Goal: Transaction & Acquisition: Purchase product/service

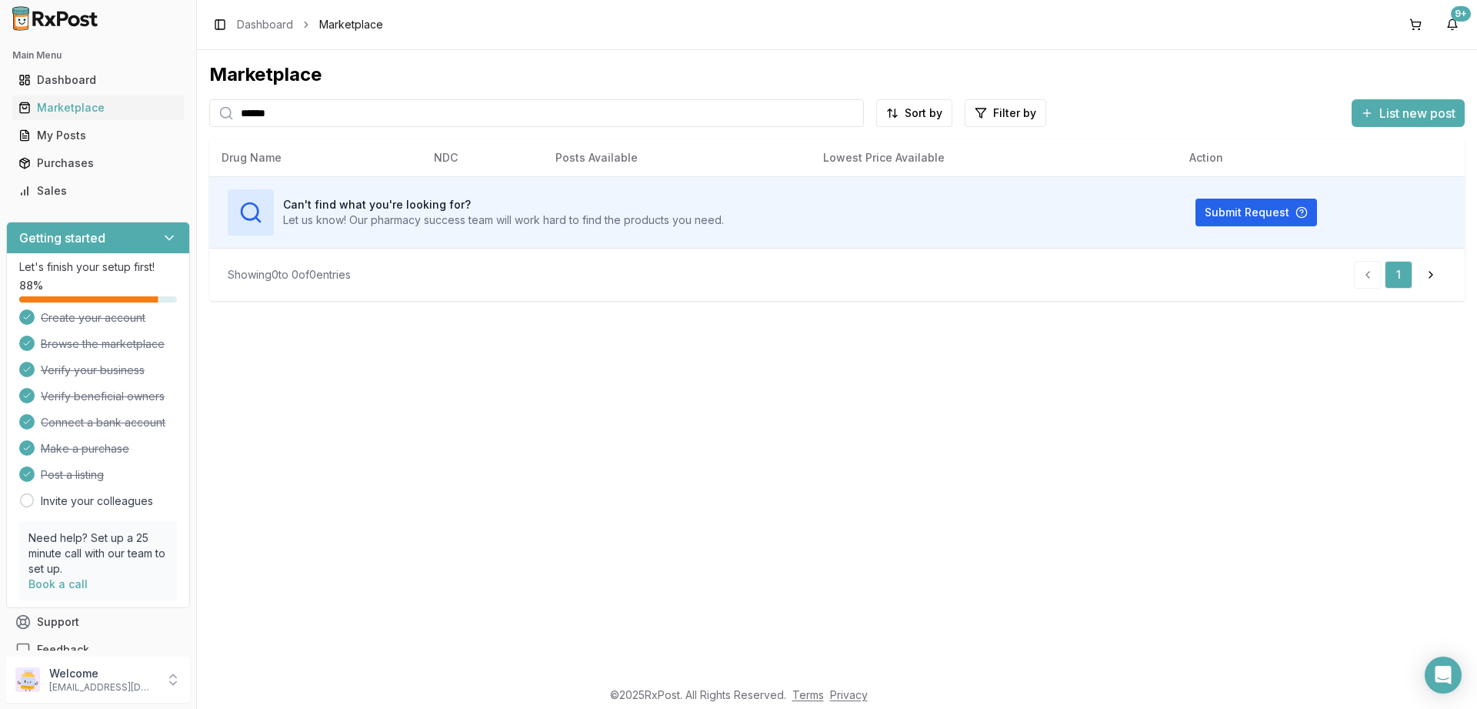
drag, startPoint x: 298, startPoint y: 118, endPoint x: 267, endPoint y: 108, distance: 32.4
click at [209, 109] on input "******" at bounding box center [536, 113] width 655 height 28
drag, startPoint x: 101, startPoint y: 110, endPoint x: 34, endPoint y: 108, distance: 66.9
click at [209, 107] on input "**********" at bounding box center [536, 113] width 655 height 28
click at [1273, 108] on div "******** Sort by Filter by List new post" at bounding box center [837, 113] width 1256 height 28
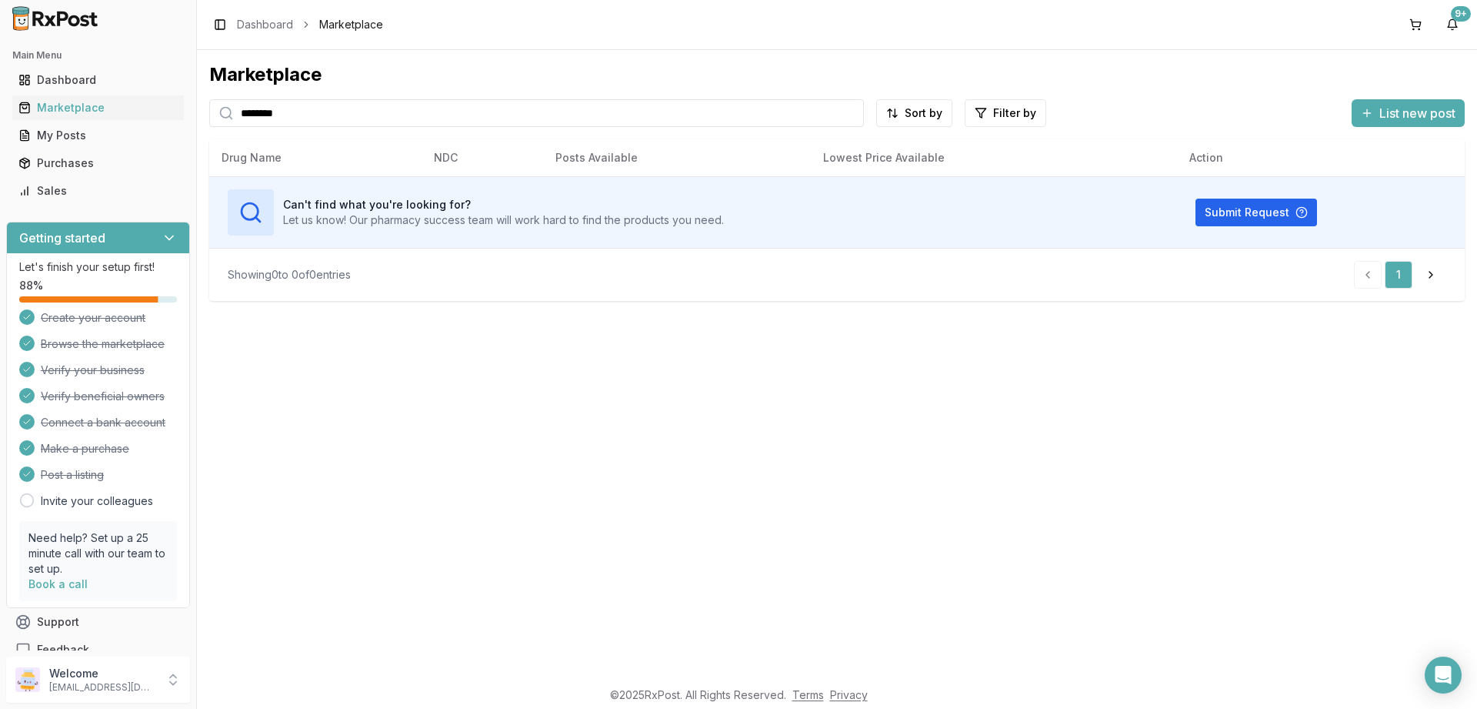
click at [317, 114] on input "********" at bounding box center [536, 113] width 655 height 28
type input "*****"
drag, startPoint x: 280, startPoint y: 121, endPoint x: 127, endPoint y: 113, distance: 153.3
click at [209, 113] on input "*****" at bounding box center [536, 113] width 655 height 28
type input "****"
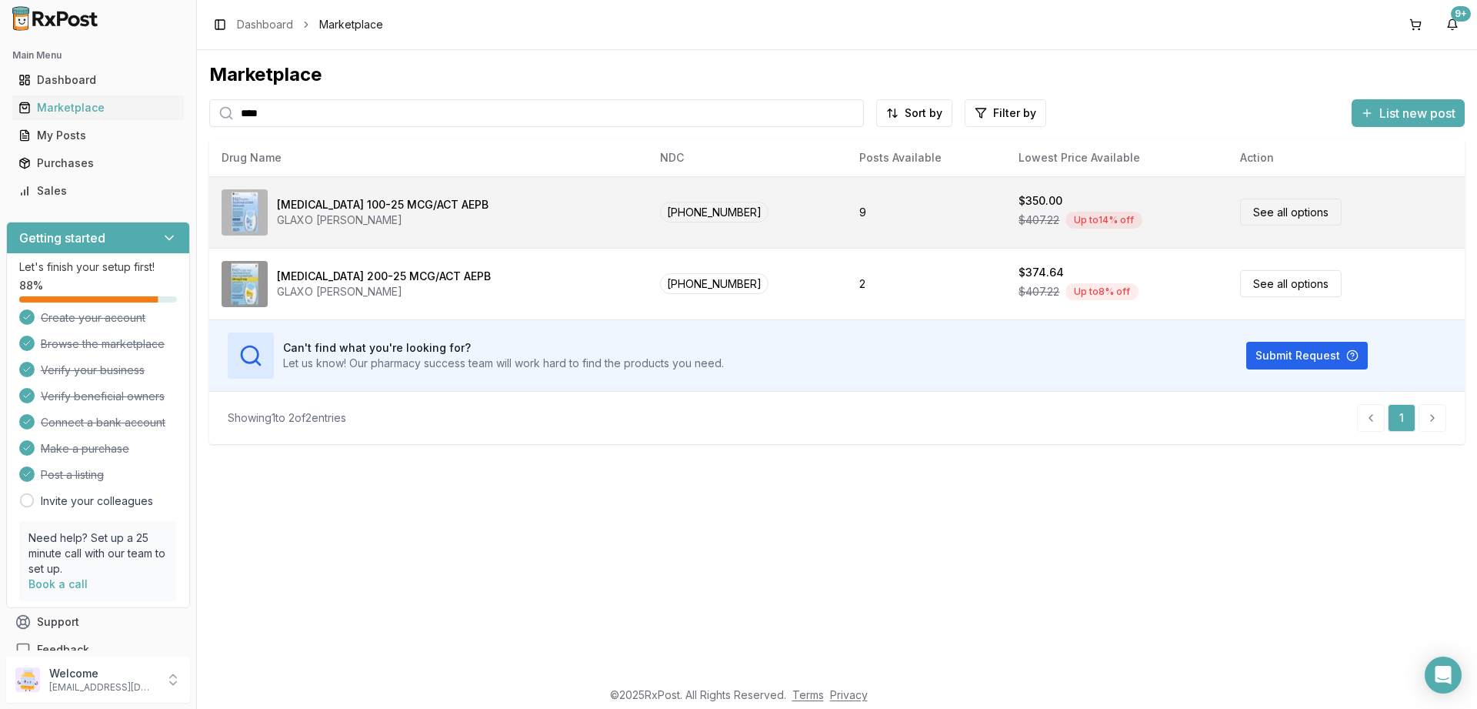
click at [1289, 221] on link "See all options" at bounding box center [1291, 211] width 102 height 27
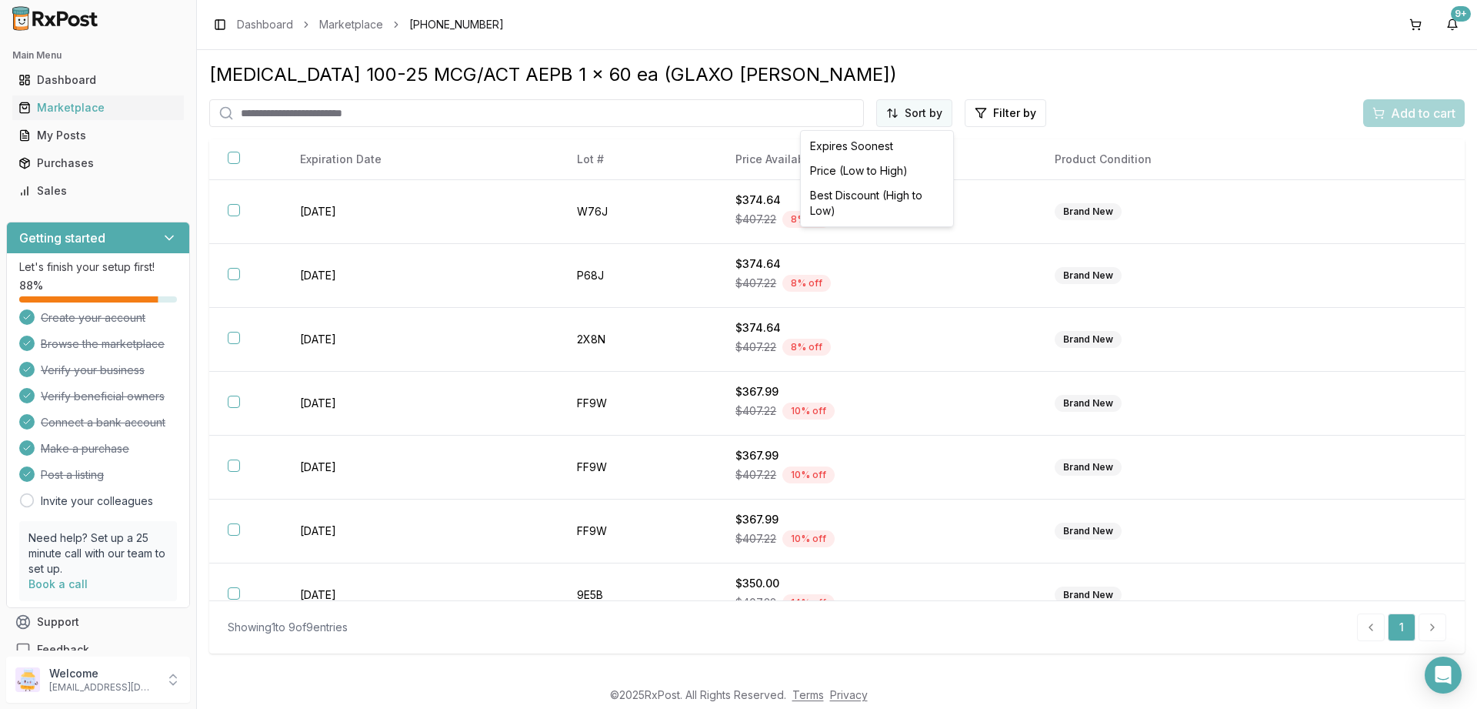
click at [916, 118] on html "Main Menu Dashboard Marketplace My Posts Purchases Sales Getting started Let's …" at bounding box center [738, 354] width 1477 height 709
click at [884, 165] on div "Price (Low to High)" at bounding box center [877, 170] width 146 height 25
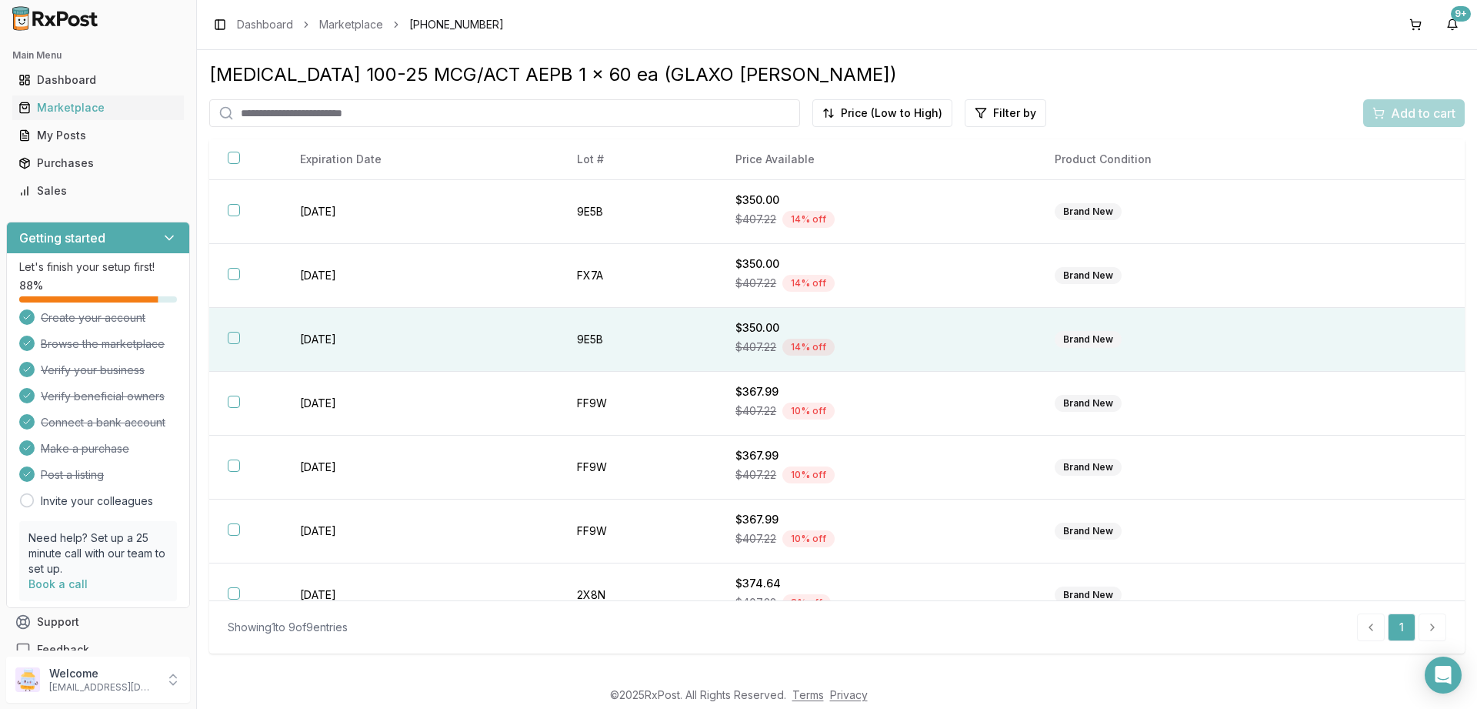
click at [226, 331] on th at bounding box center [245, 340] width 72 height 64
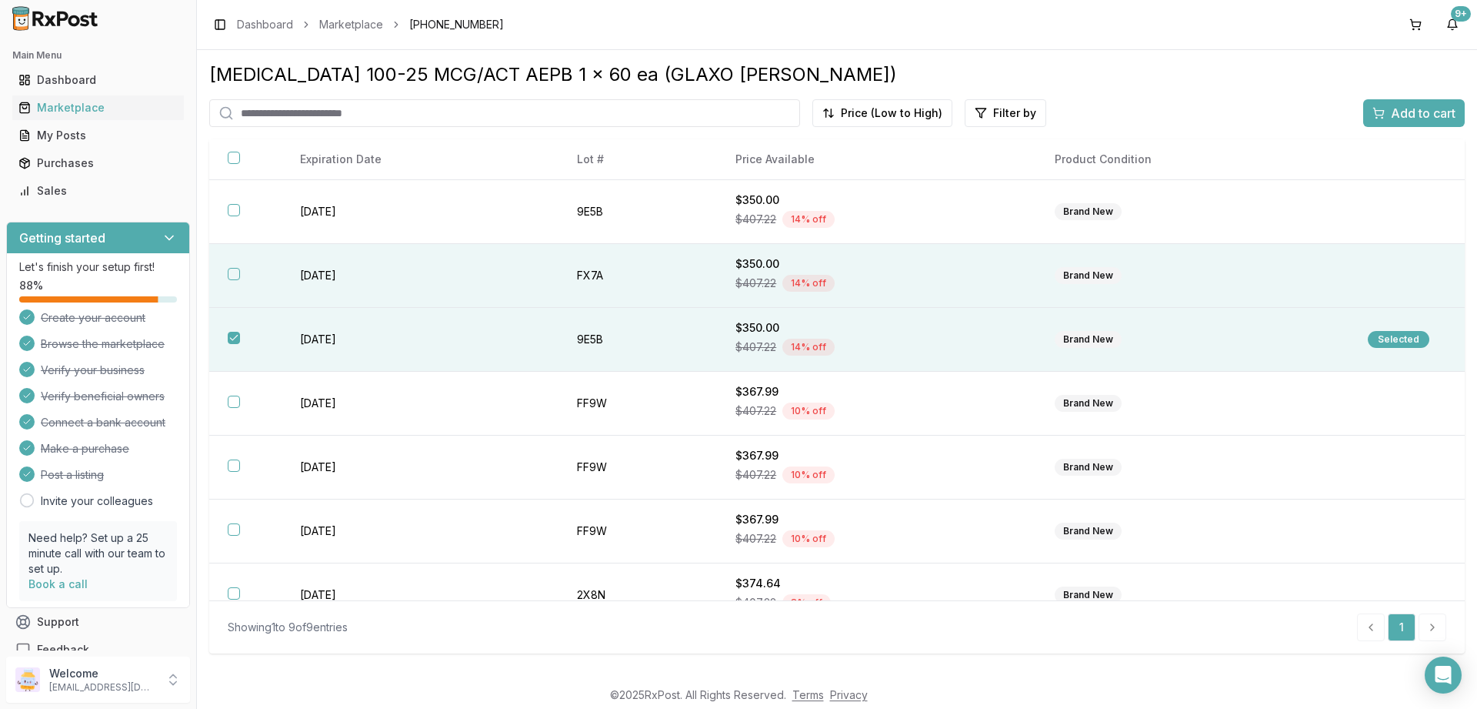
click at [235, 277] on button "button" at bounding box center [234, 274] width 12 height 12
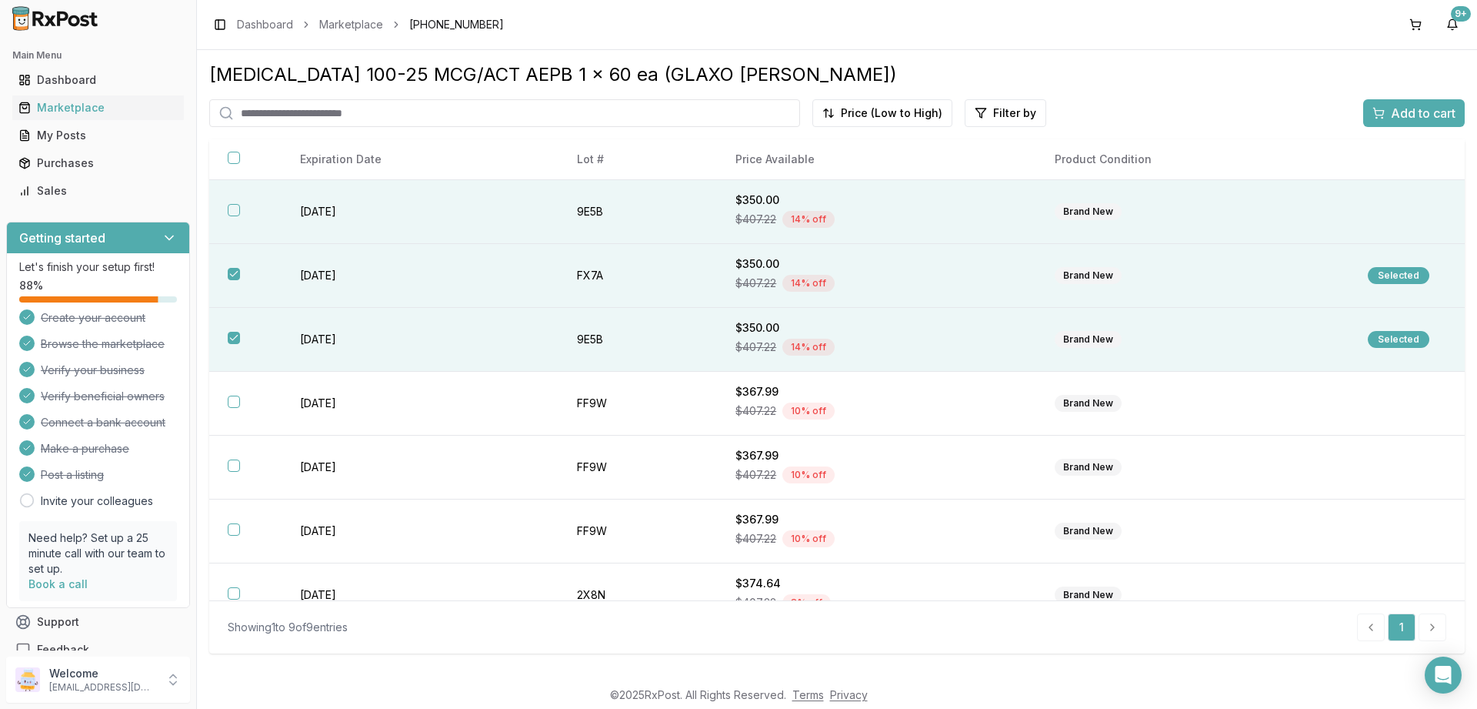
click at [235, 204] on th at bounding box center [245, 212] width 72 height 64
click at [1389, 112] on div "Add to cart" at bounding box center [1413, 113] width 83 height 18
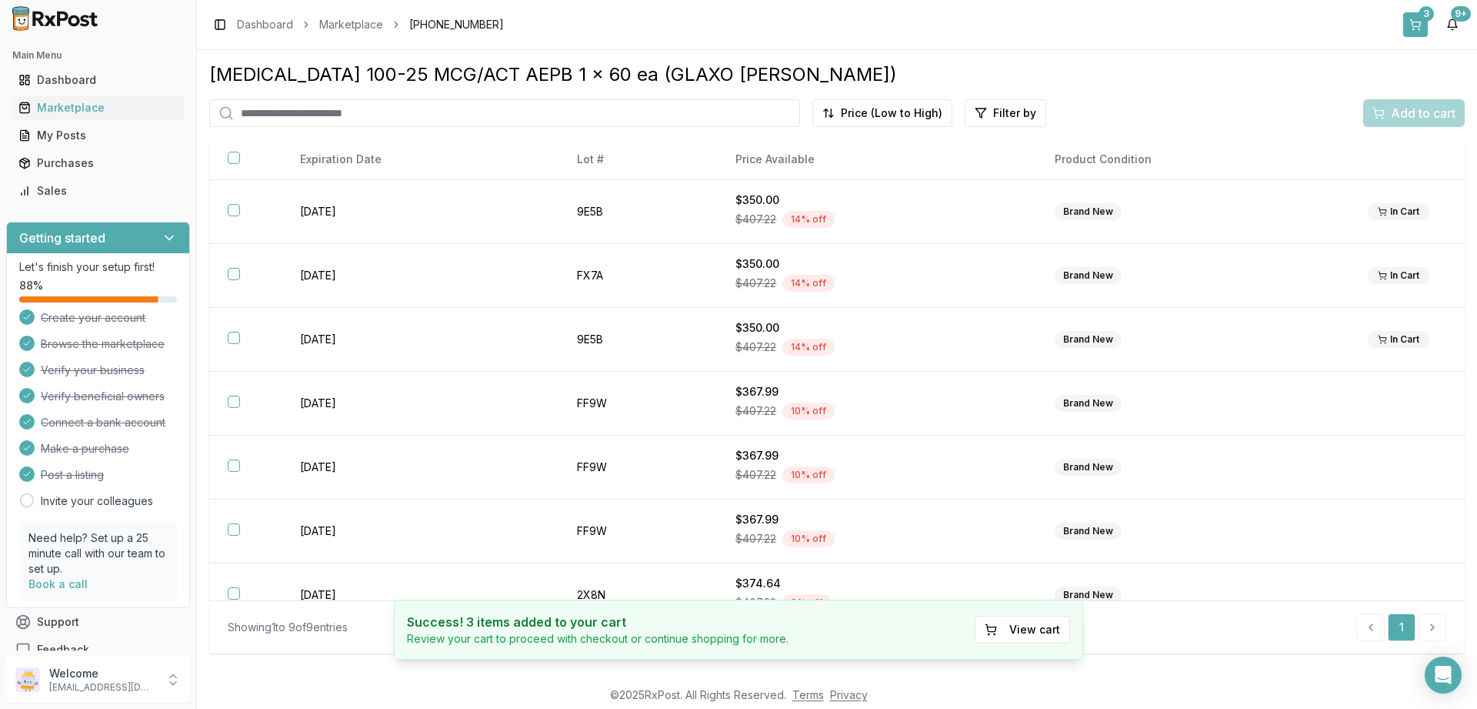
click at [1406, 23] on button "3" at bounding box center [1415, 24] width 25 height 25
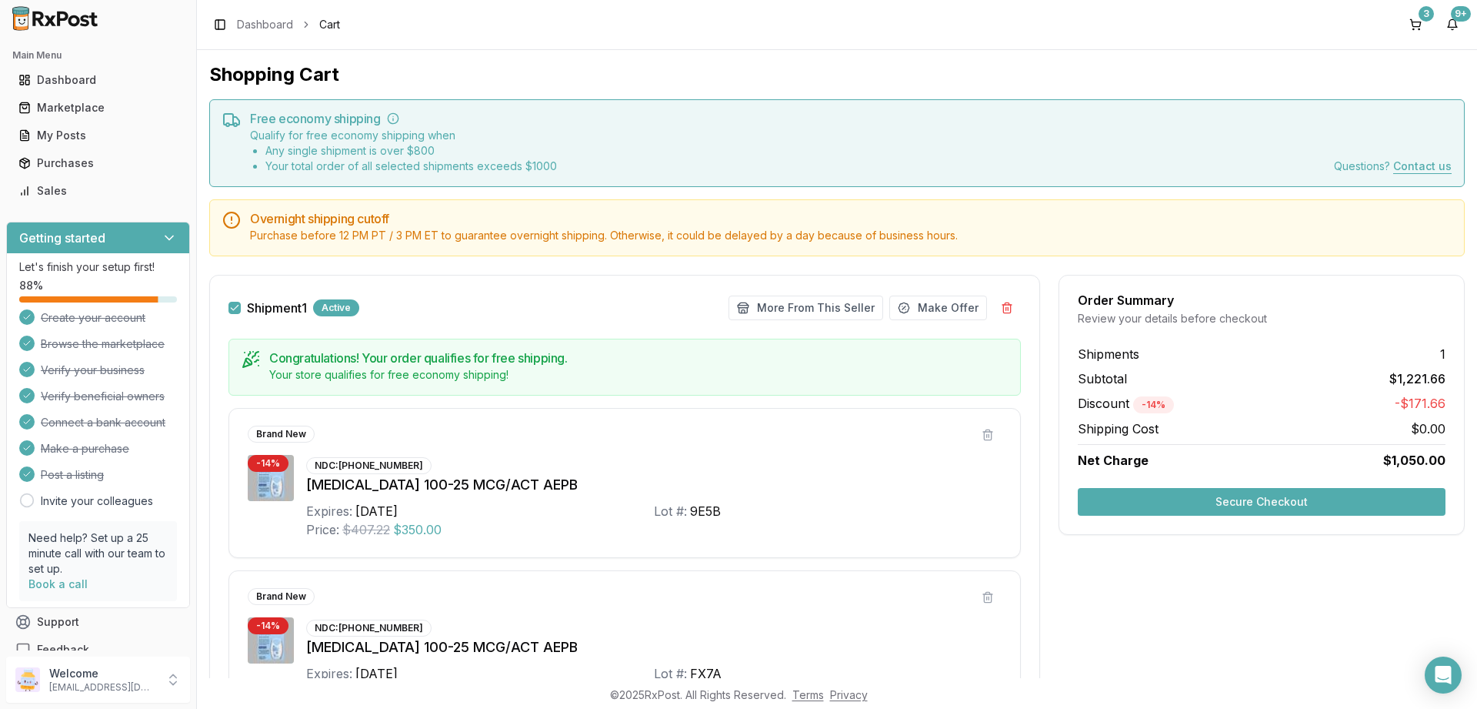
click at [1222, 505] on button "Secure Checkout" at bounding box center [1262, 502] width 368 height 28
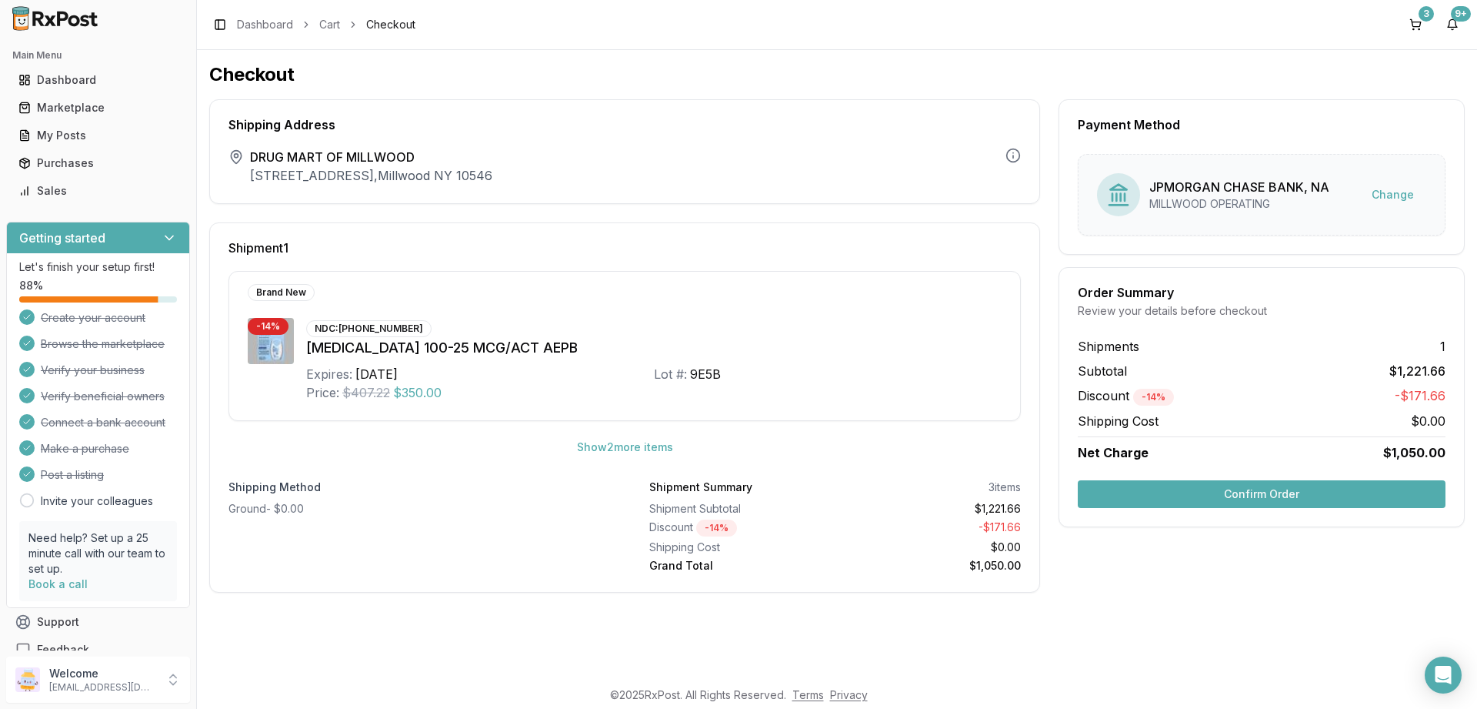
click at [1225, 501] on button "Confirm Order" at bounding box center [1262, 494] width 368 height 28
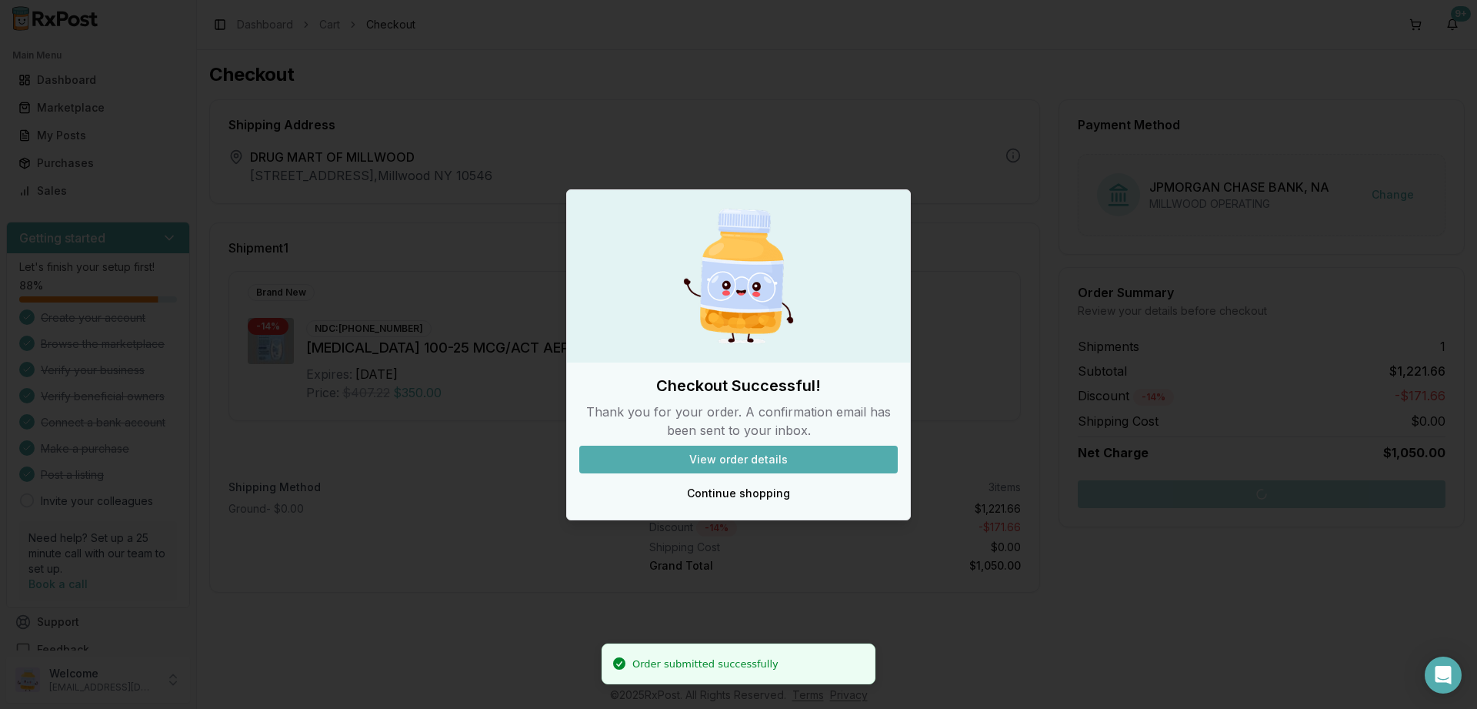
click at [767, 456] on button "View order details" at bounding box center [738, 459] width 318 height 28
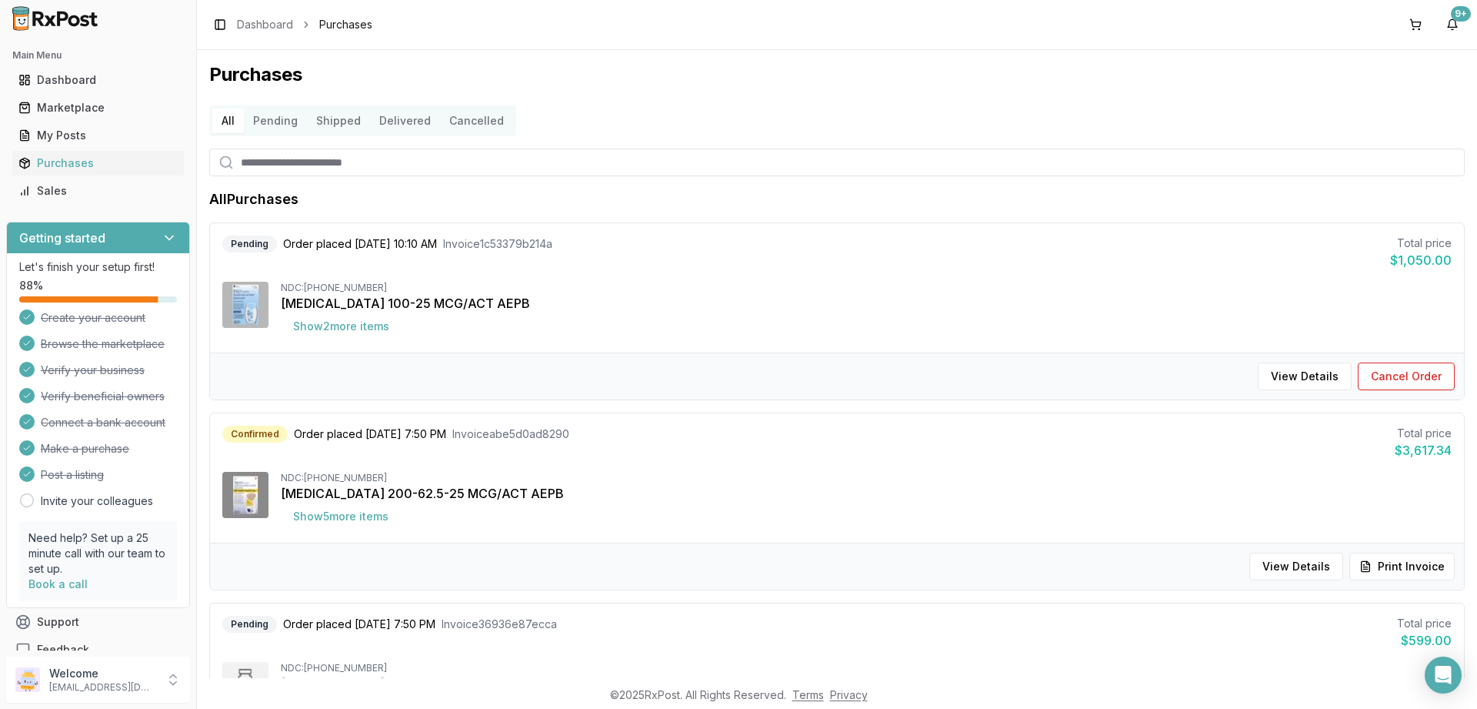
click at [269, 113] on button "Pending" at bounding box center [275, 120] width 63 height 25
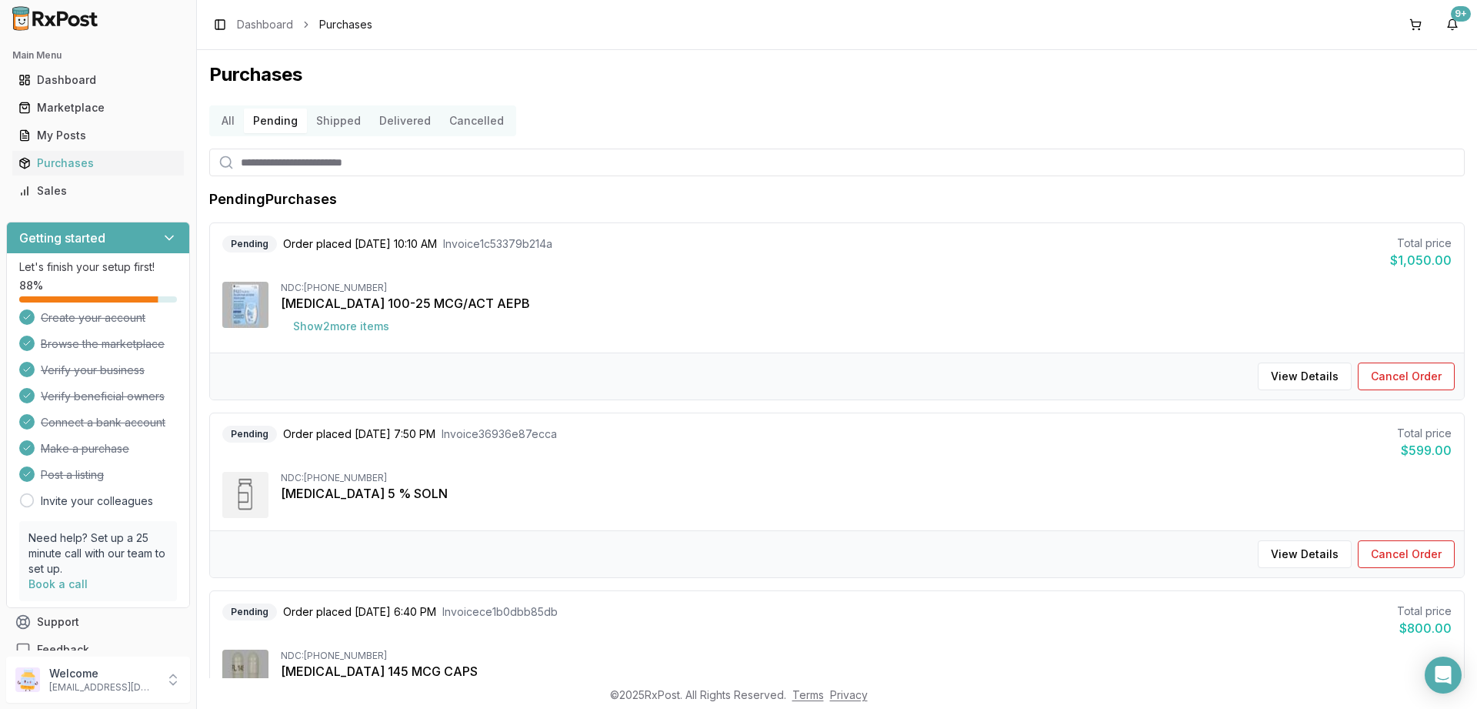
click at [325, 116] on button "Shipped" at bounding box center [338, 120] width 63 height 25
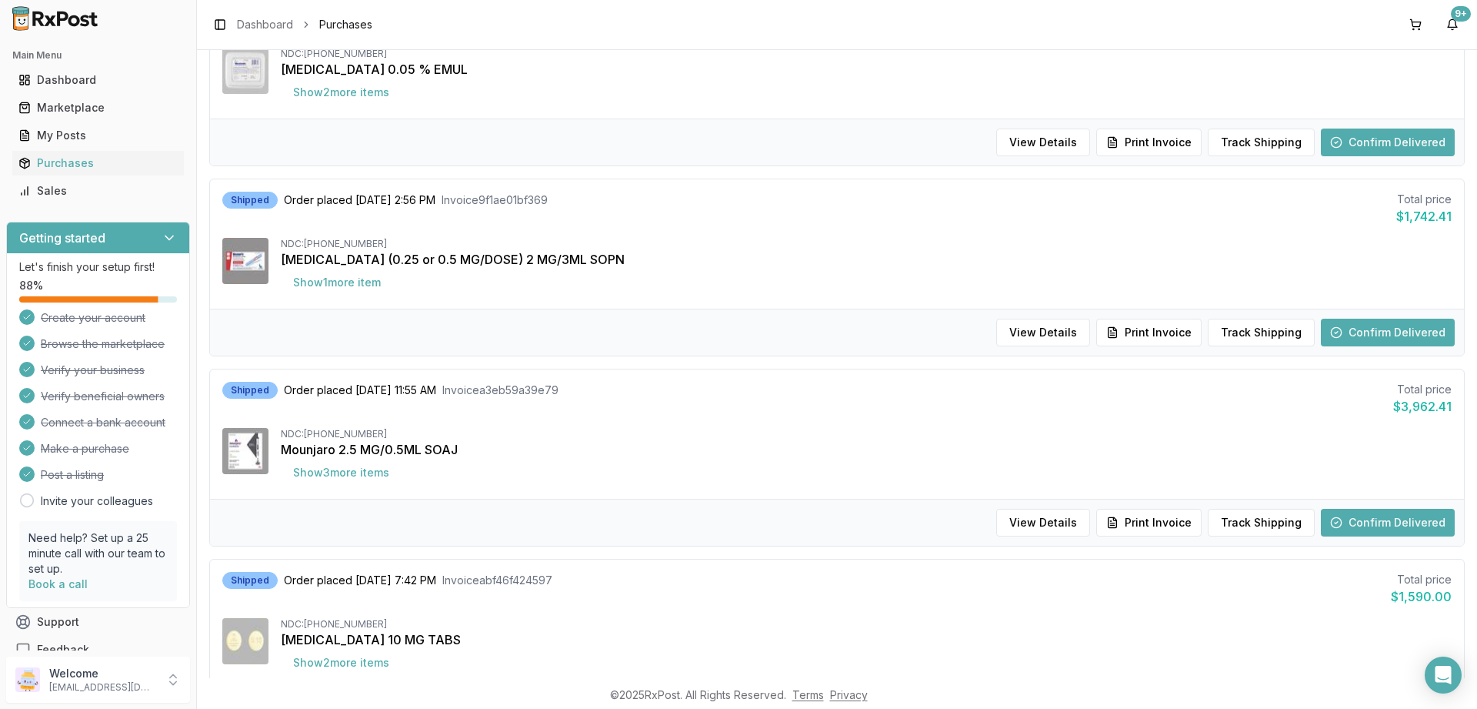
scroll to position [831, 0]
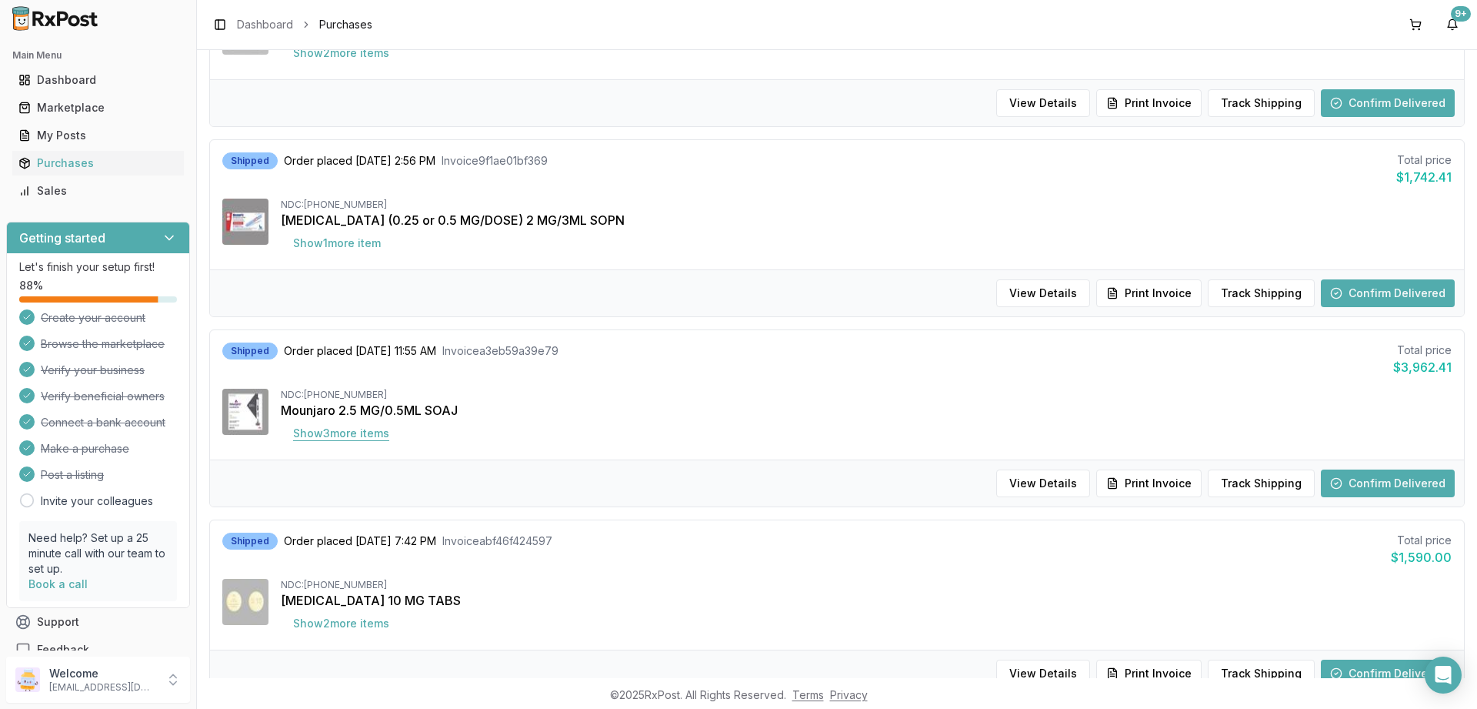
click at [332, 433] on button "Show 3 more item s" at bounding box center [341, 433] width 121 height 28
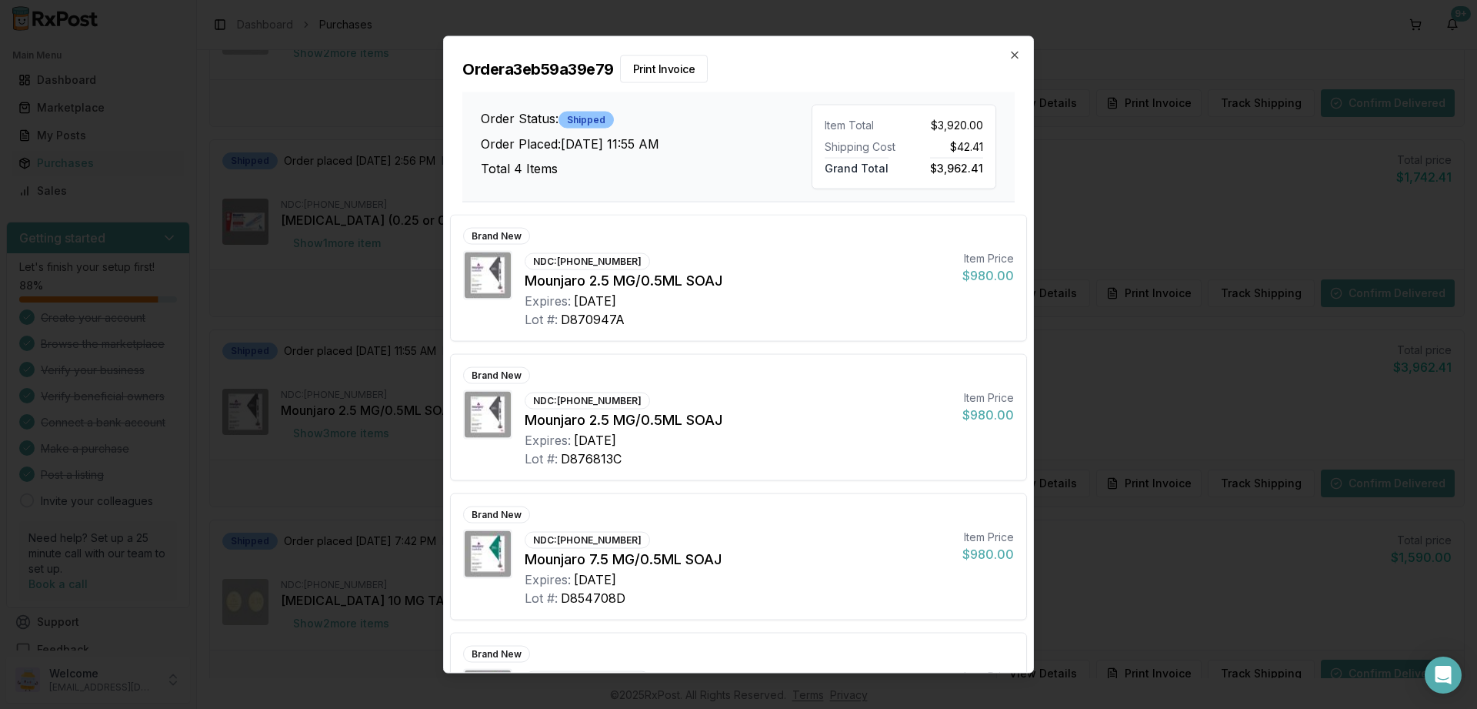
click at [1022, 55] on div "Order a3eb59a39e79 Print Invoice Order Status: Shipped Order Placed: [DATE] 11:…" at bounding box center [738, 118] width 589 height 165
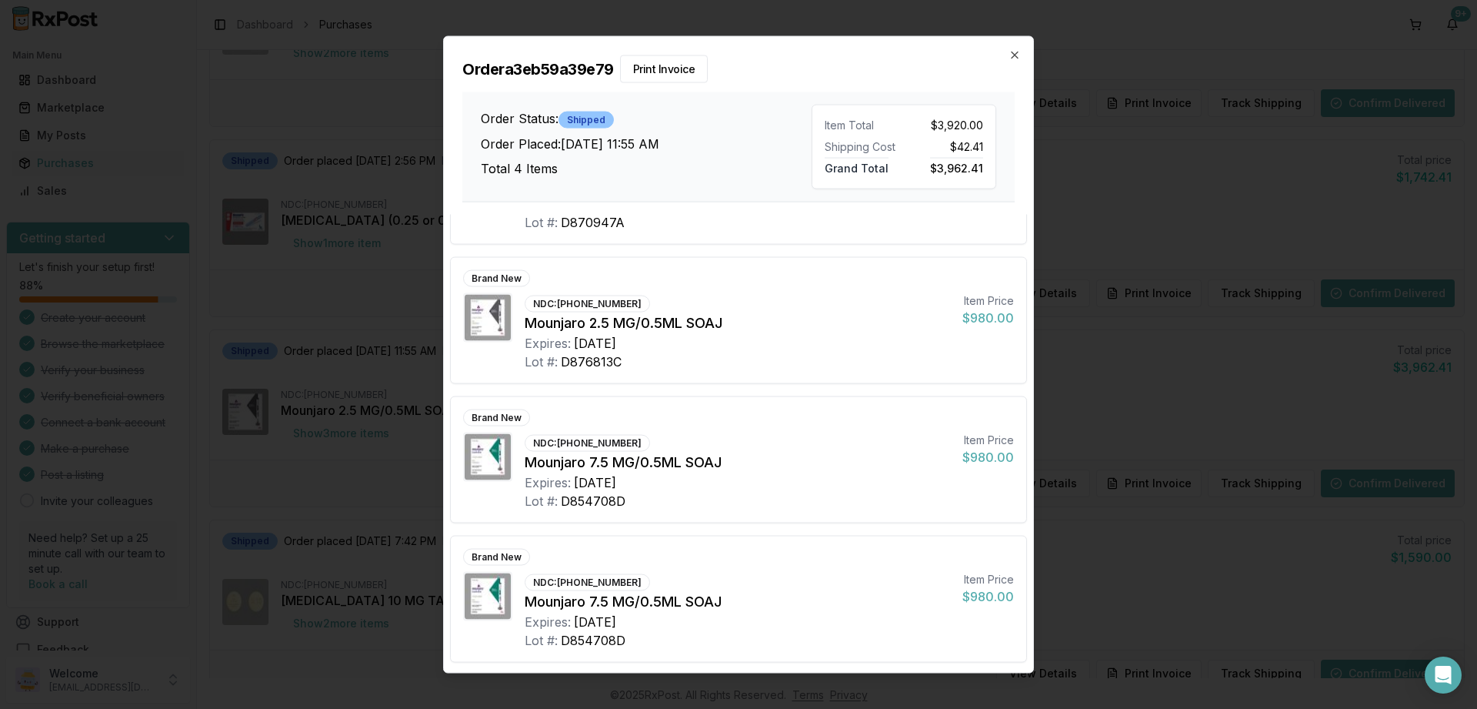
scroll to position [0, 0]
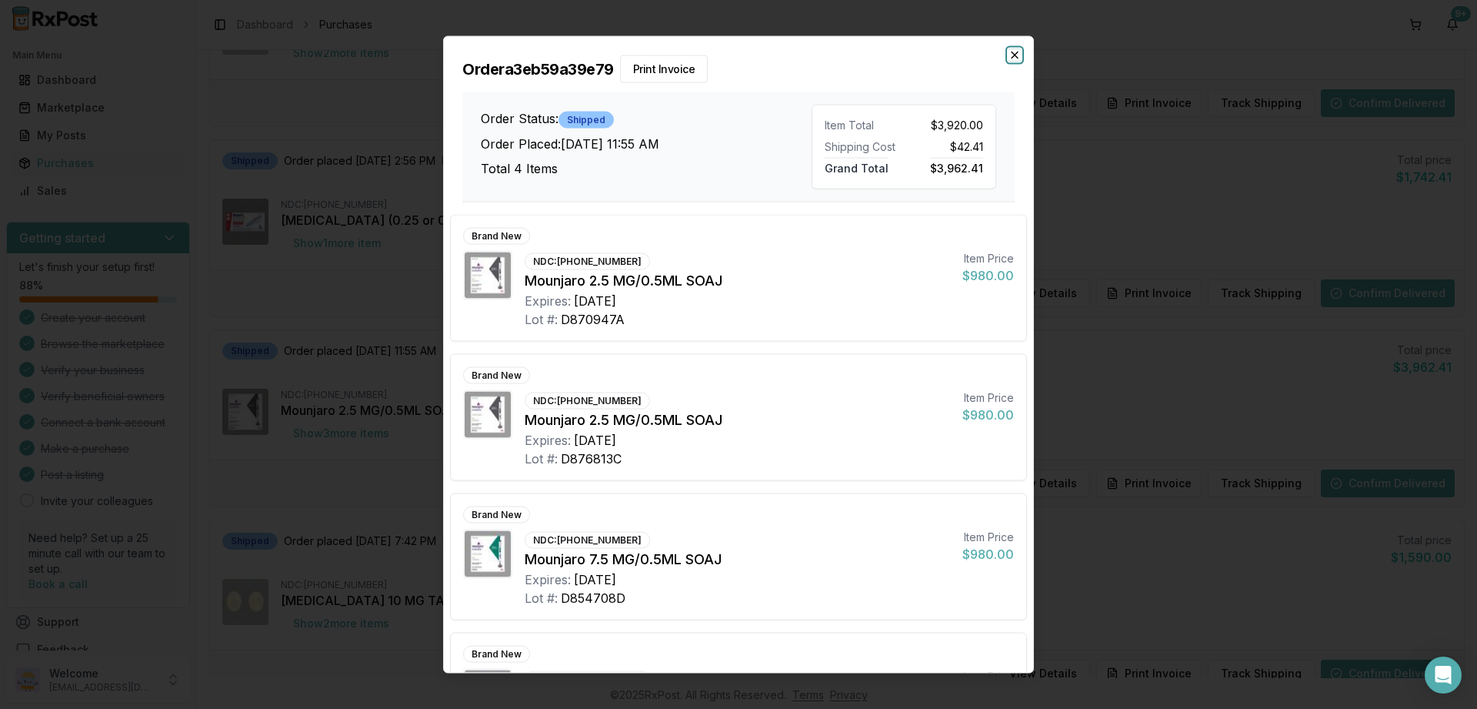
click at [1011, 53] on icon "button" at bounding box center [1015, 54] width 12 height 12
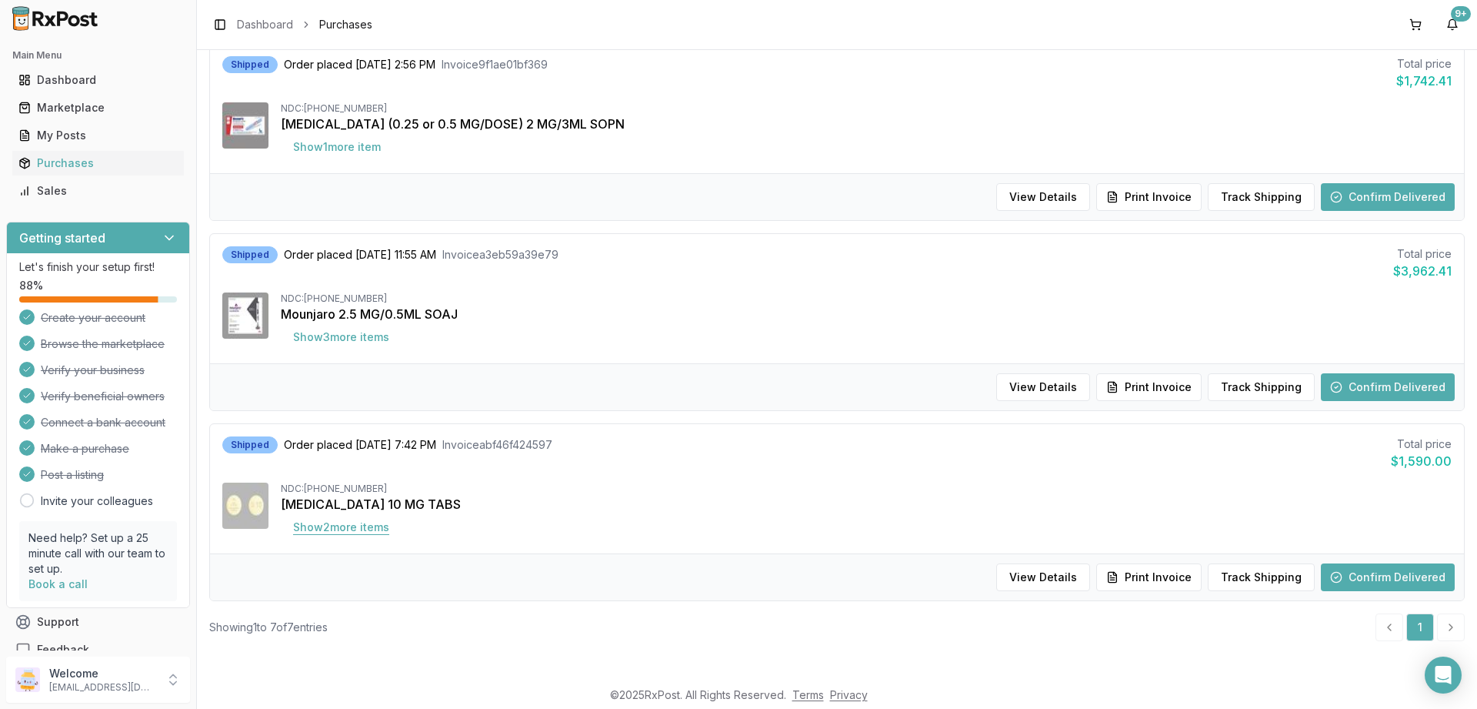
click at [358, 525] on button "Show 2 more item s" at bounding box center [341, 527] width 121 height 28
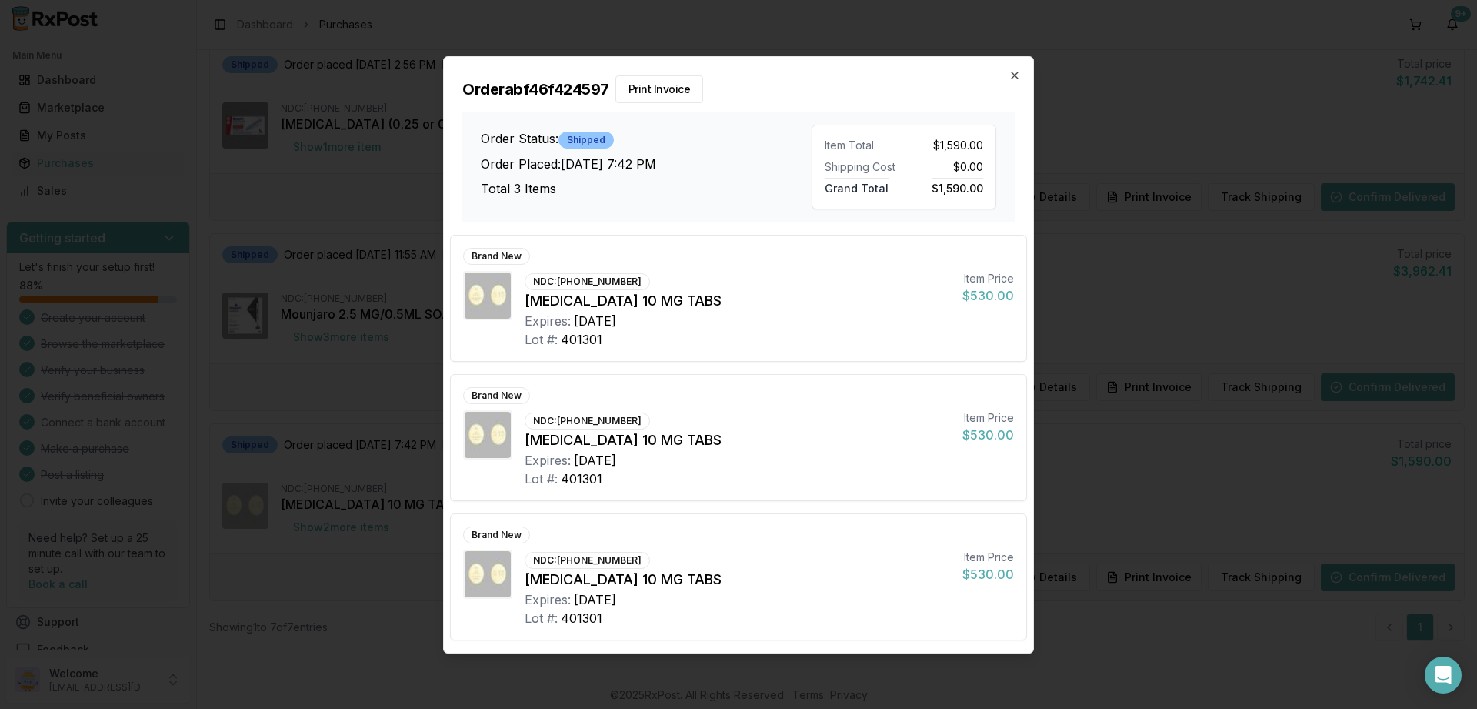
scroll to position [927, 0]
click at [1012, 78] on icon "button" at bounding box center [1015, 75] width 6 height 6
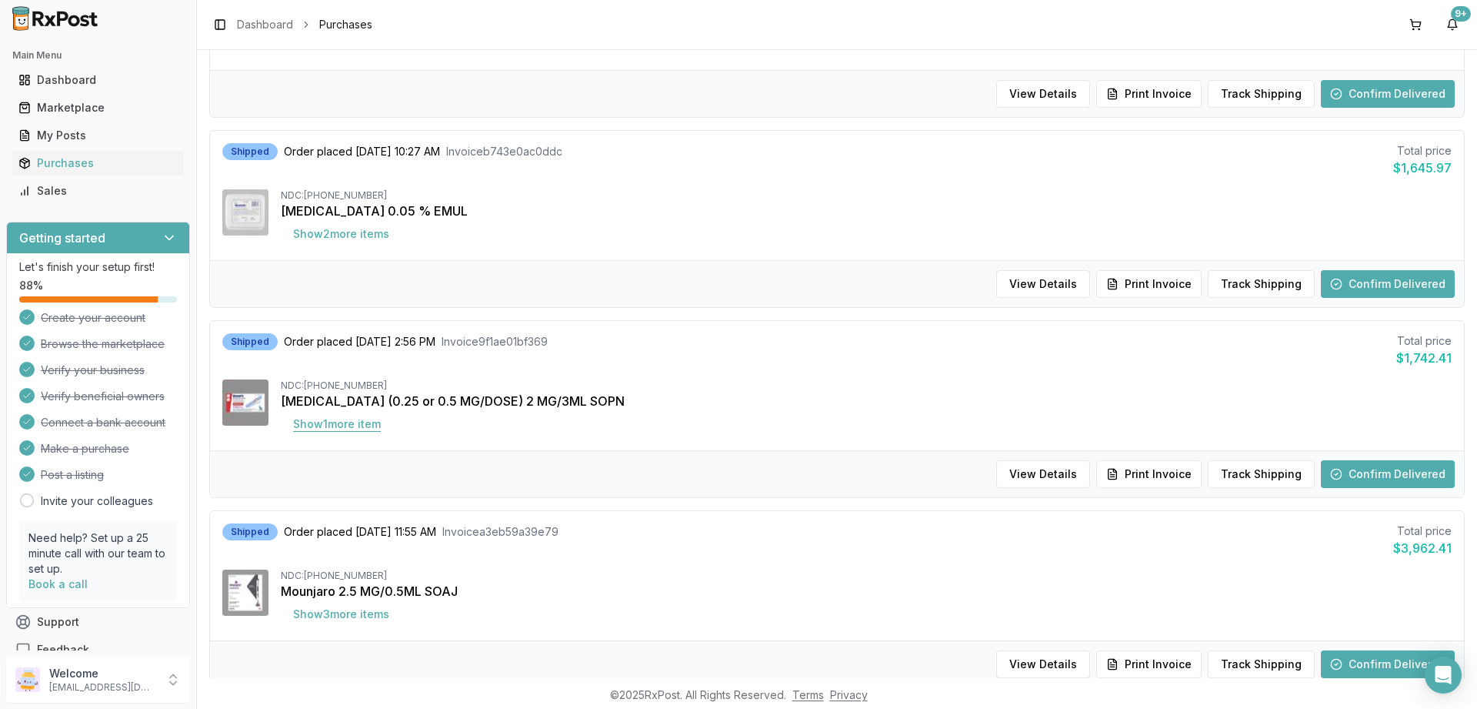
click at [360, 422] on button "Show 1 more item" at bounding box center [337, 424] width 112 height 28
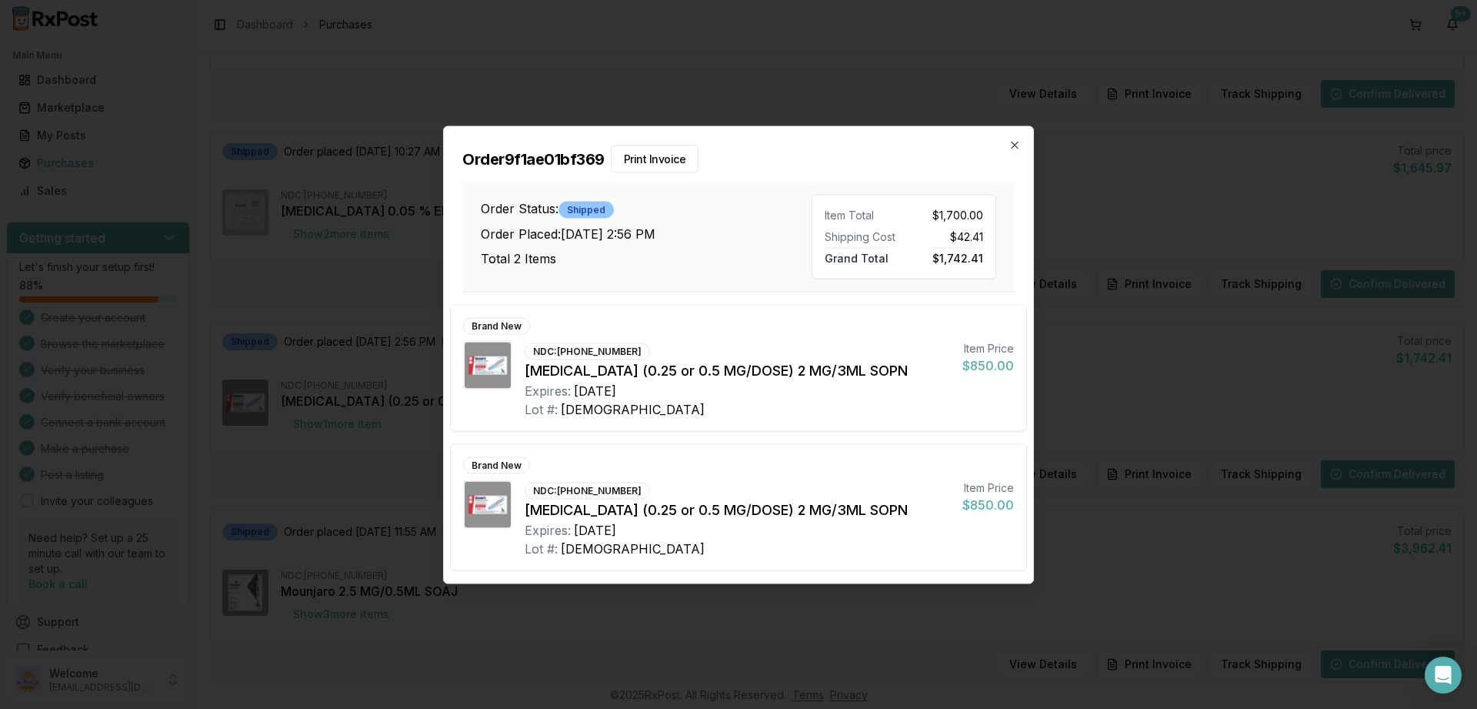
scroll to position [650, 0]
click at [1016, 148] on icon "button" at bounding box center [1015, 144] width 12 height 12
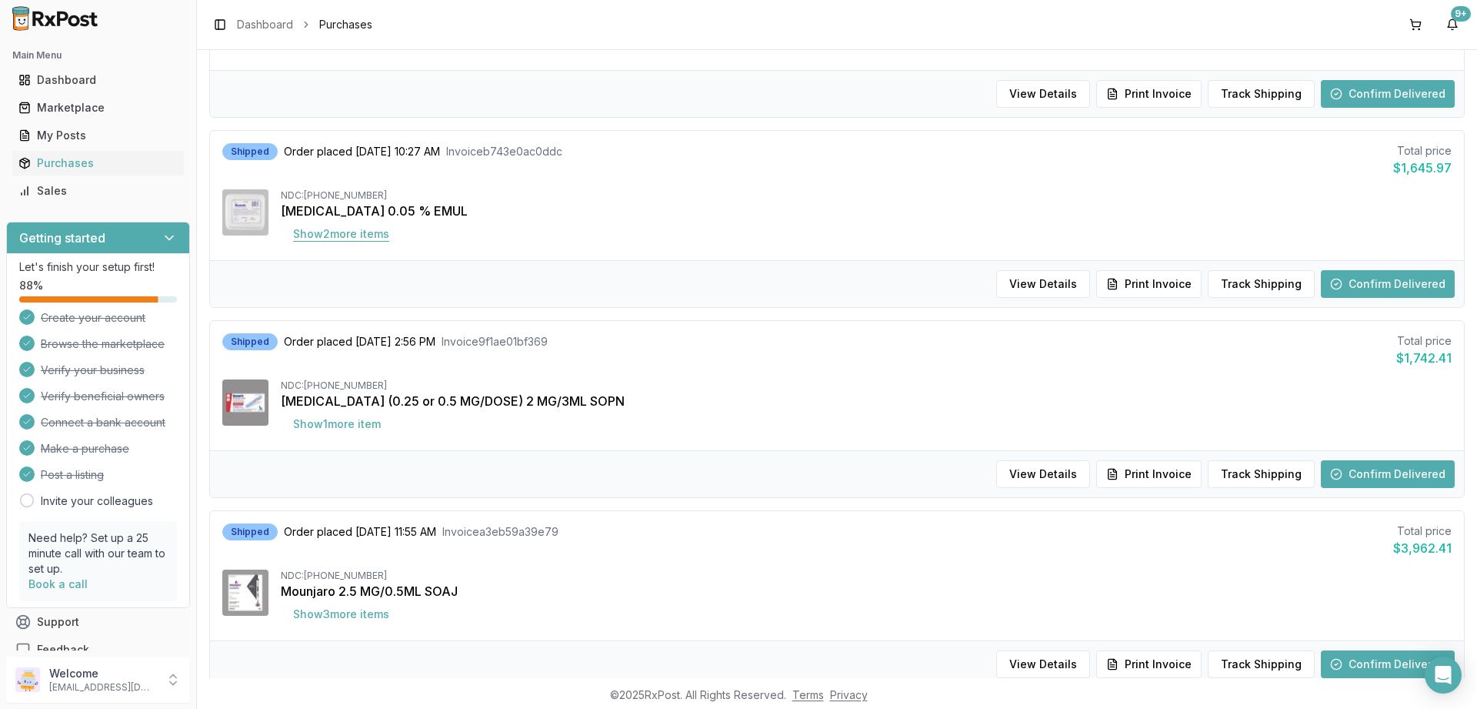
click at [352, 233] on button "Show 2 more item s" at bounding box center [341, 234] width 121 height 28
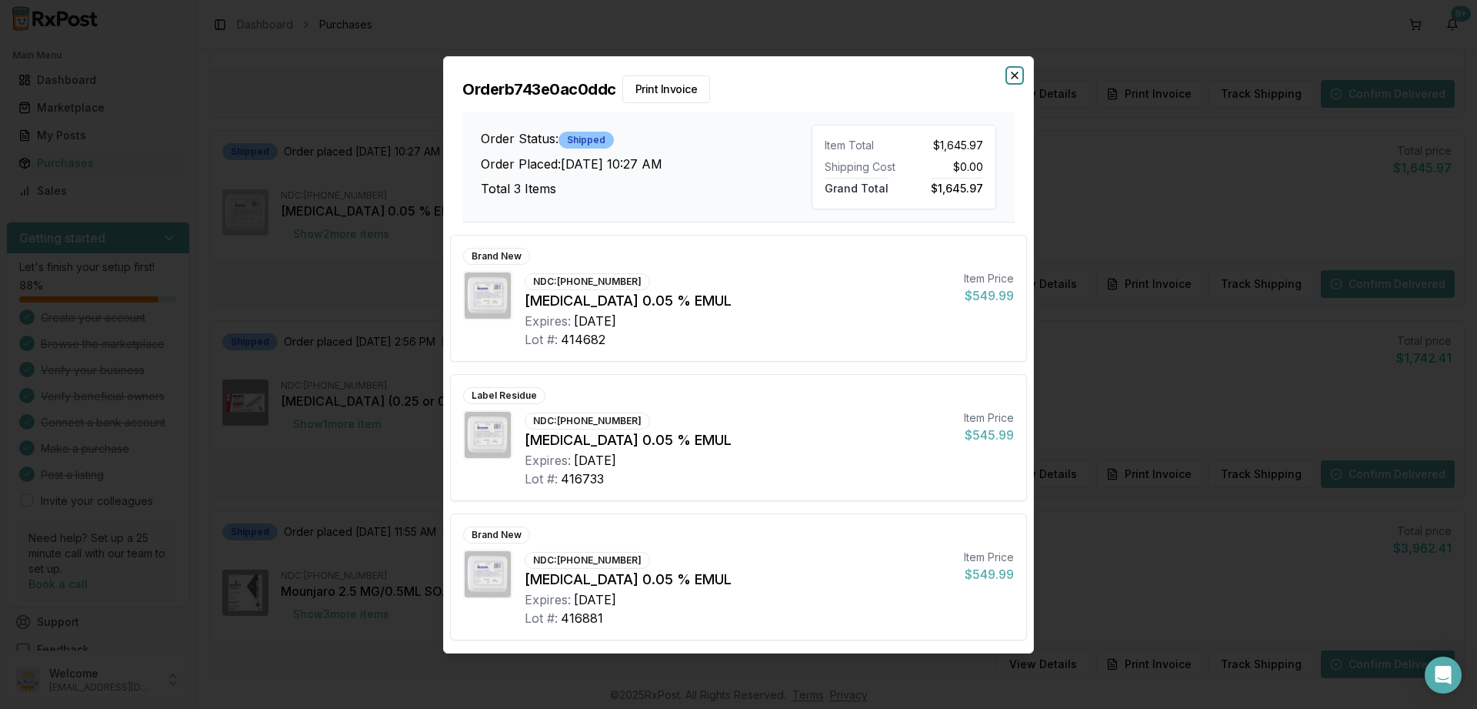
click at [1010, 77] on icon "button" at bounding box center [1015, 75] width 12 height 12
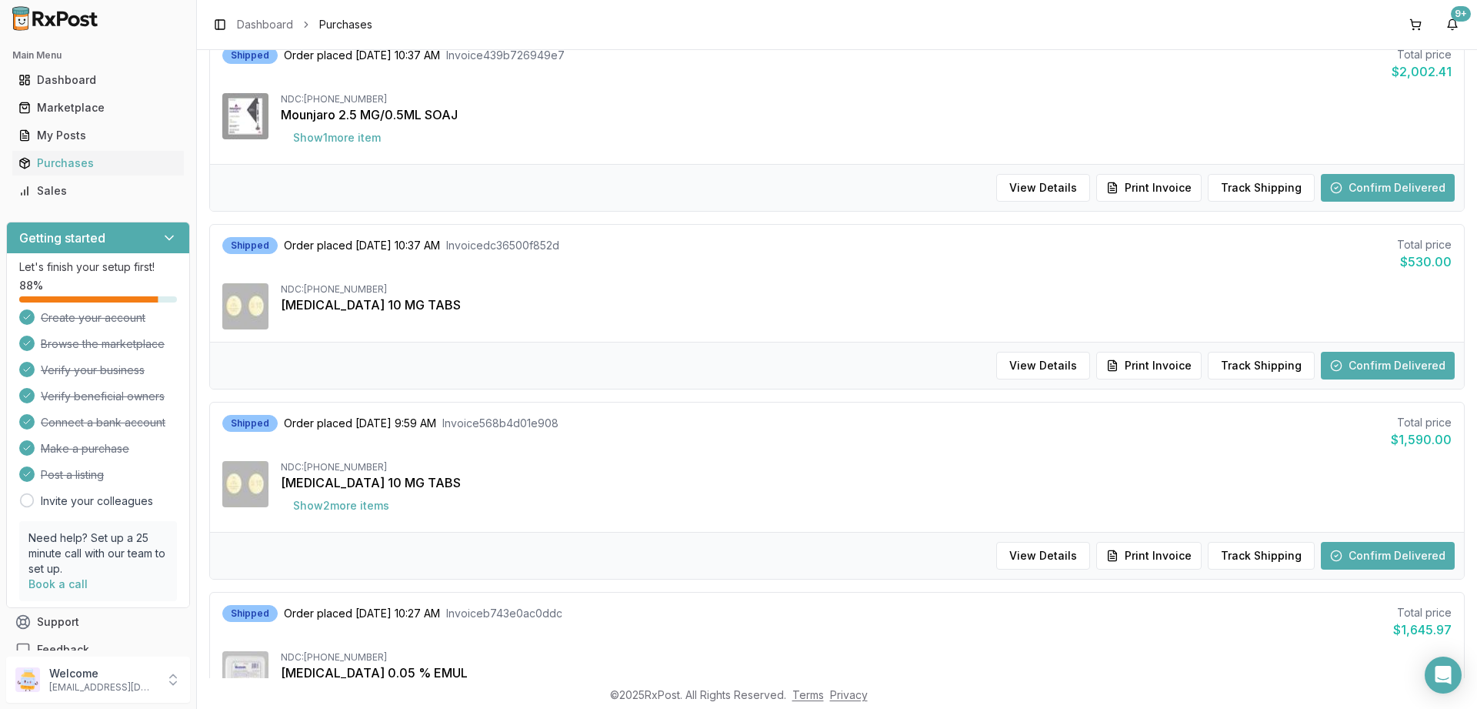
scroll to position [4, 0]
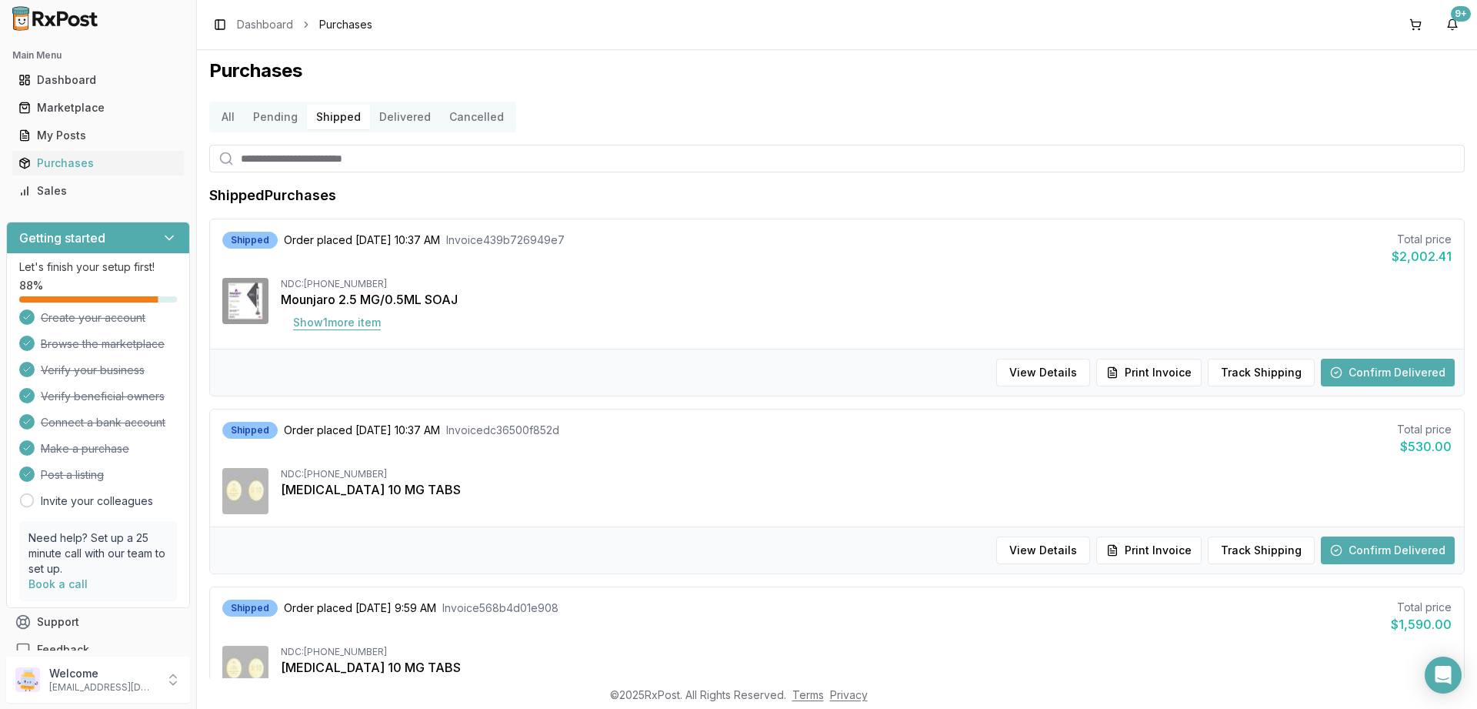
click at [345, 320] on button "Show 1 more item" at bounding box center [337, 322] width 112 height 28
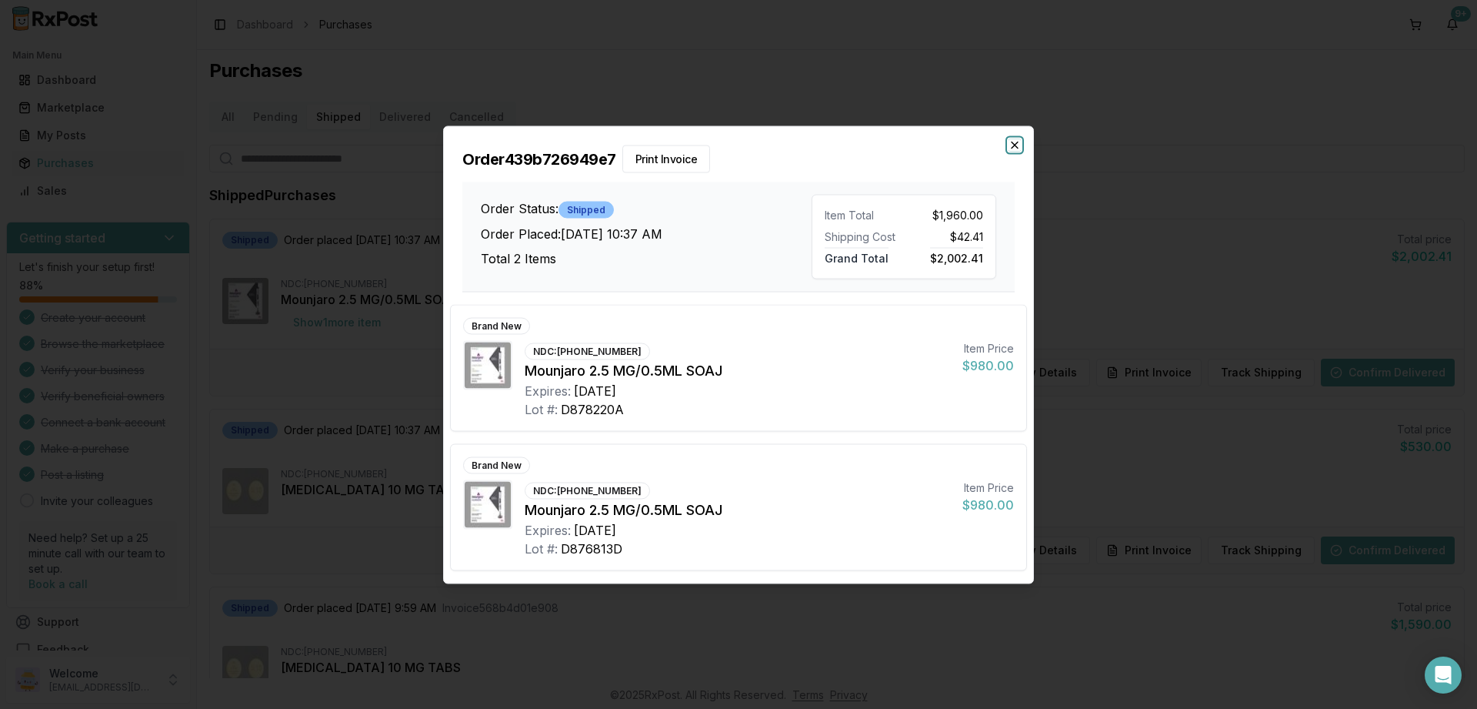
click at [1015, 143] on icon "button" at bounding box center [1015, 144] width 12 height 12
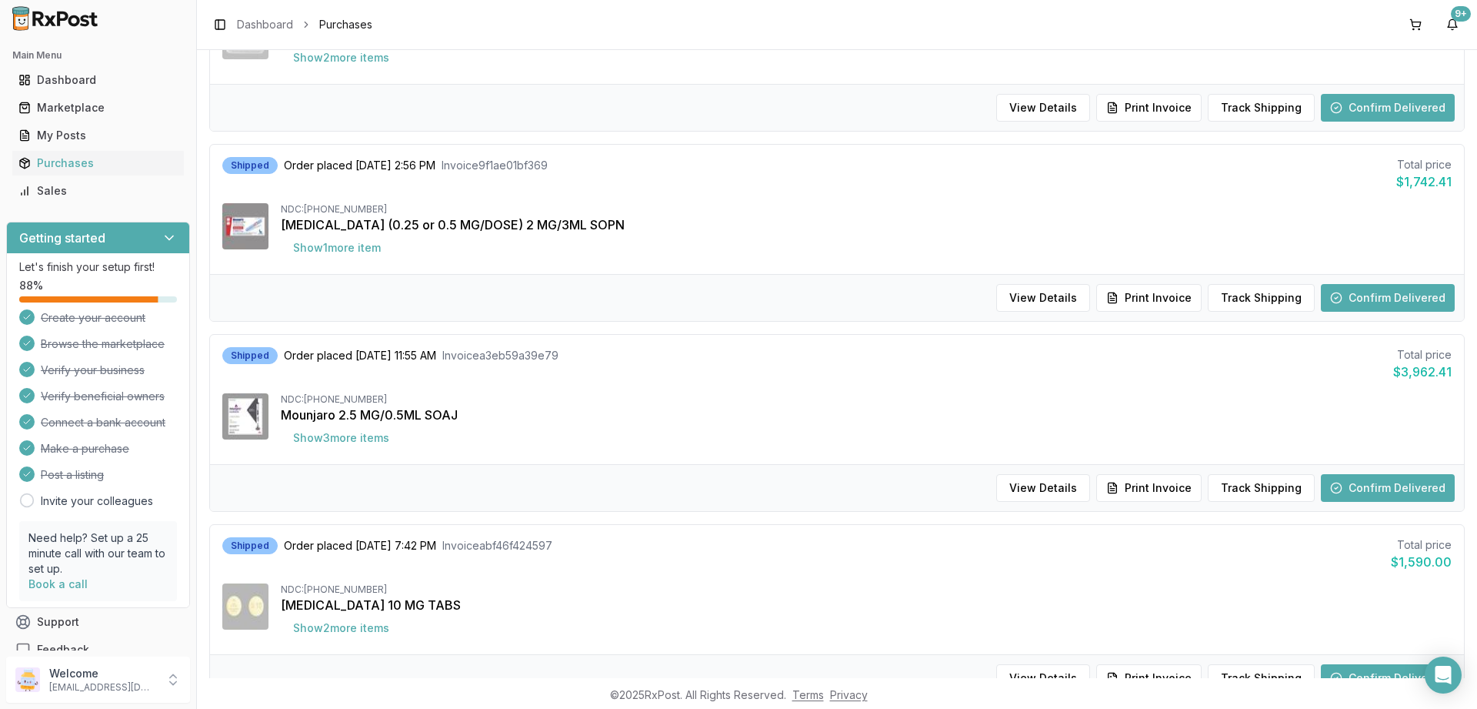
scroll to position [835, 0]
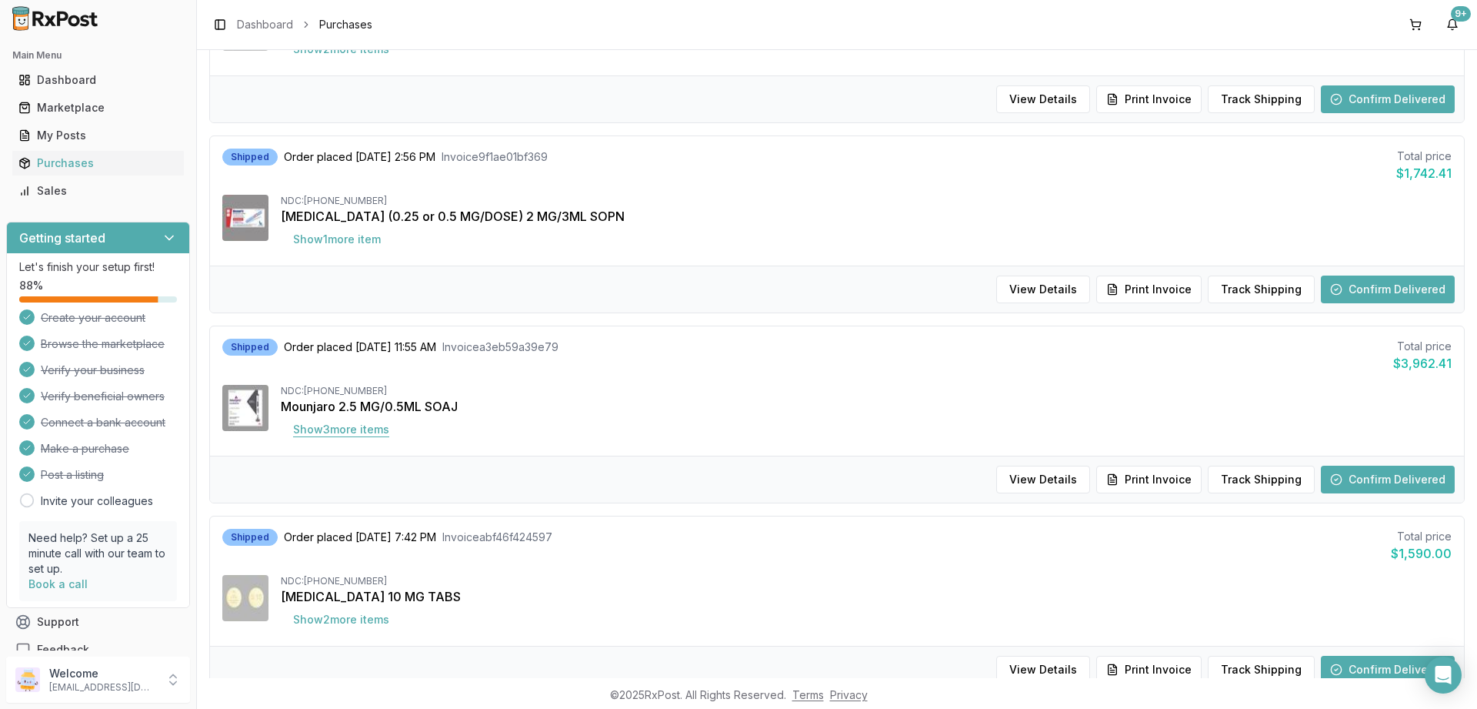
click at [332, 434] on button "Show 3 more item s" at bounding box center [341, 429] width 121 height 28
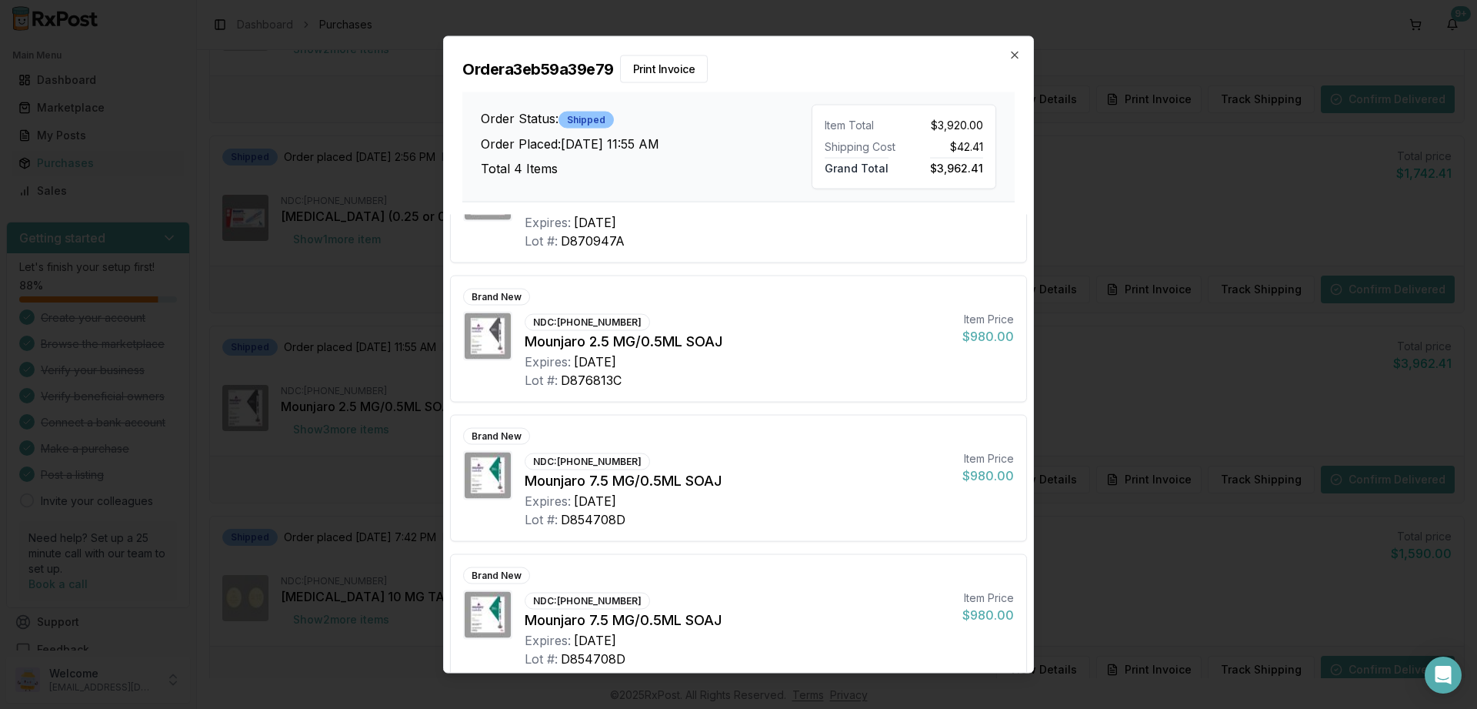
scroll to position [97, 0]
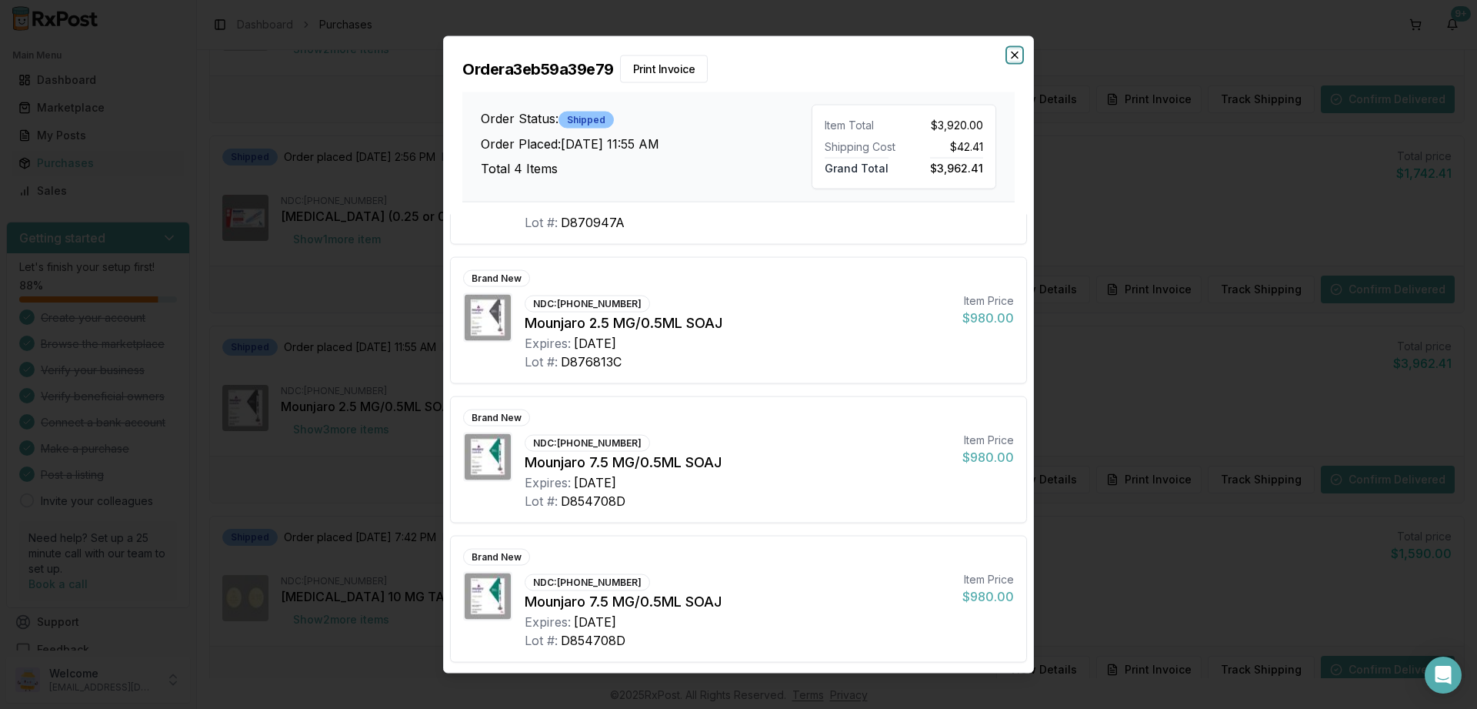
click at [1019, 57] on icon "button" at bounding box center [1015, 54] width 12 height 12
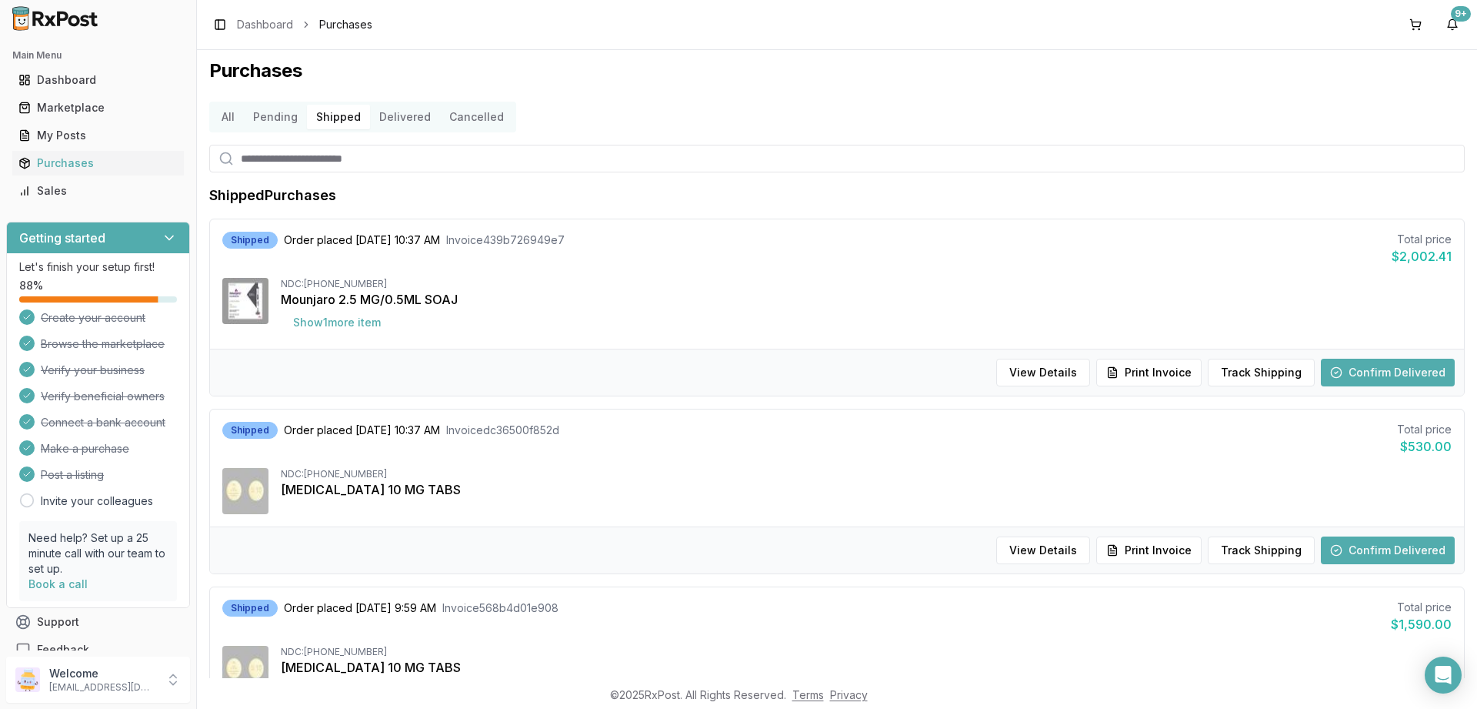
scroll to position [0, 0]
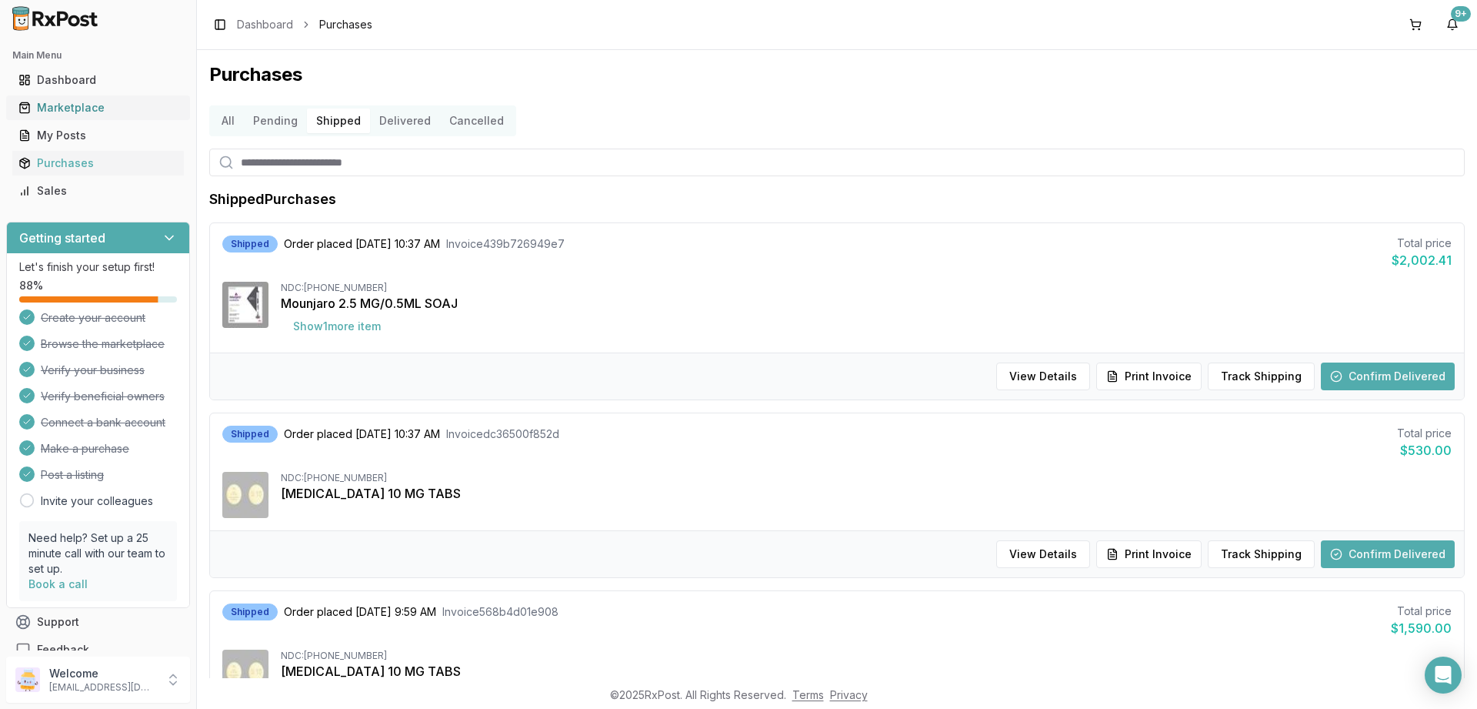
click at [68, 115] on div "Marketplace" at bounding box center [97, 107] width 159 height 15
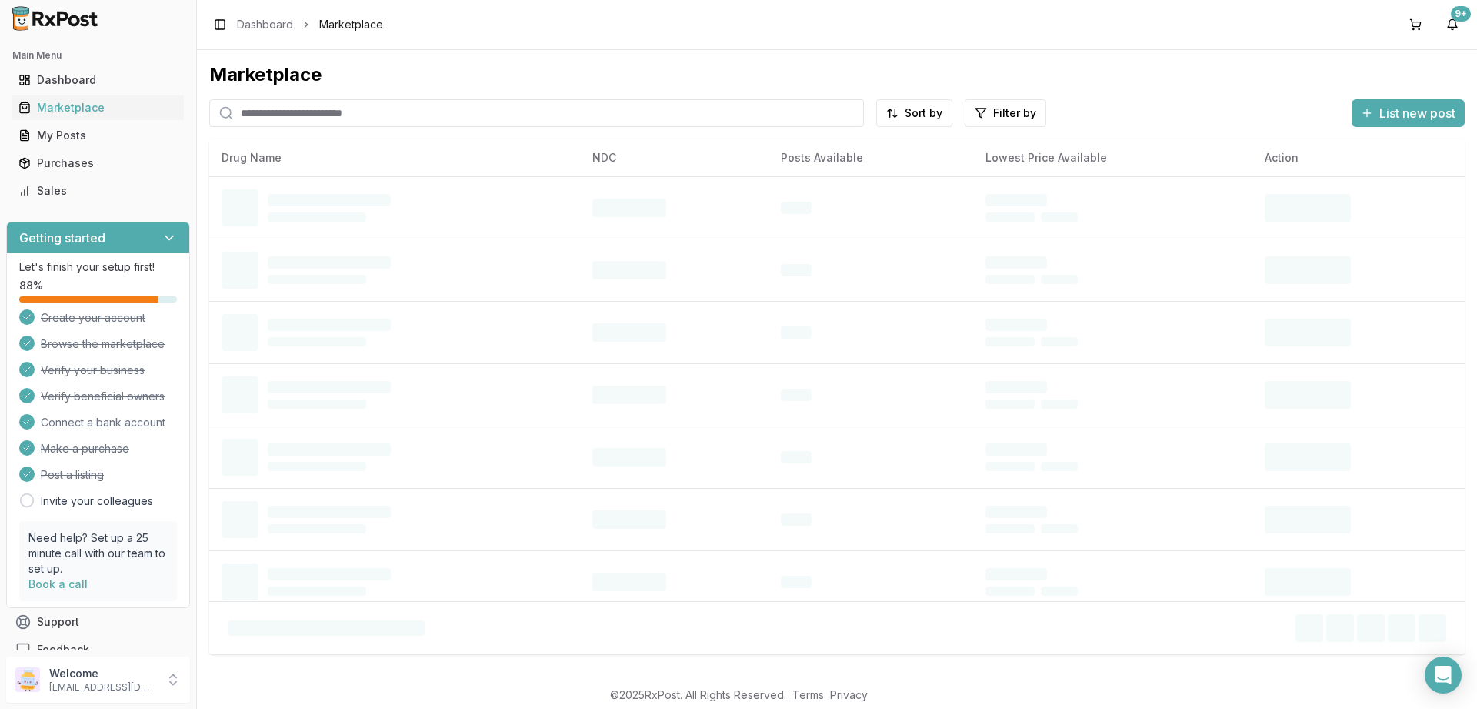
click at [267, 119] on input "search" at bounding box center [536, 113] width 655 height 28
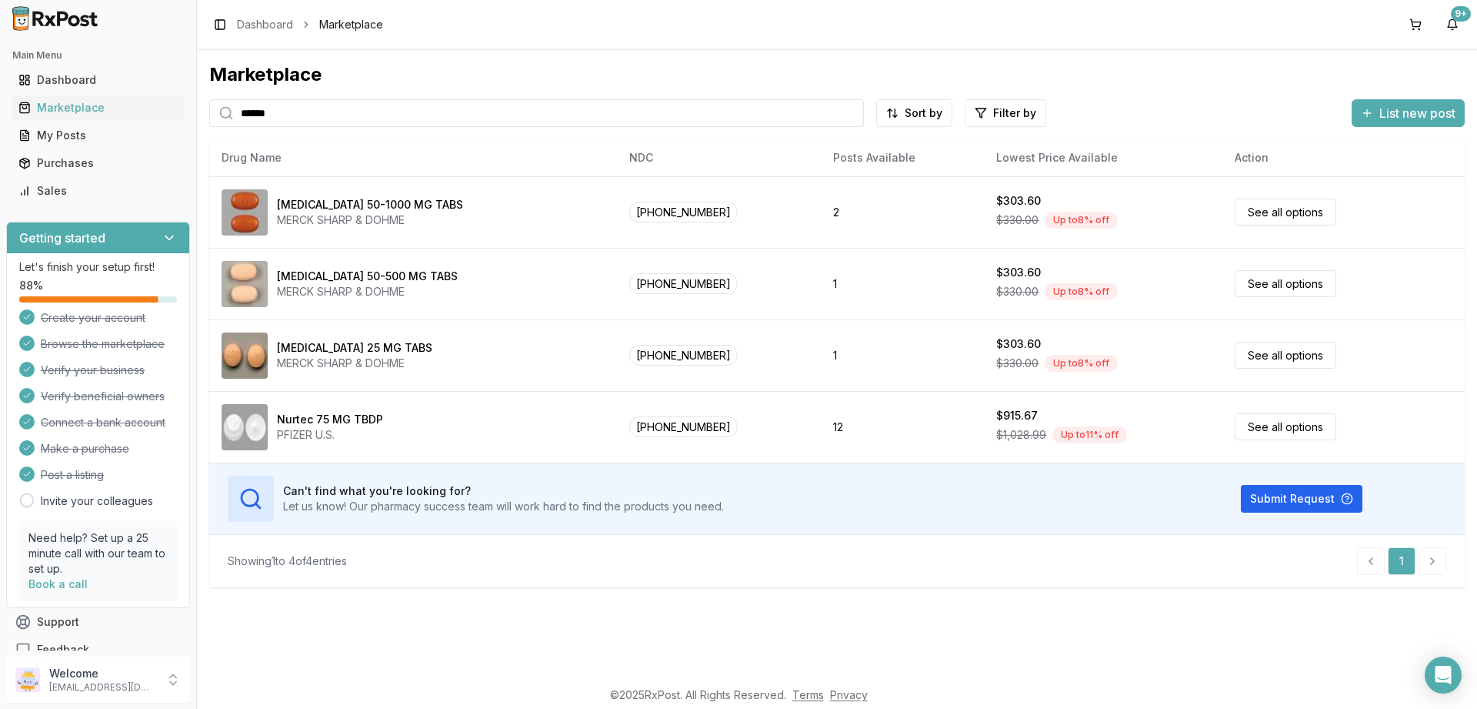
type input "******"
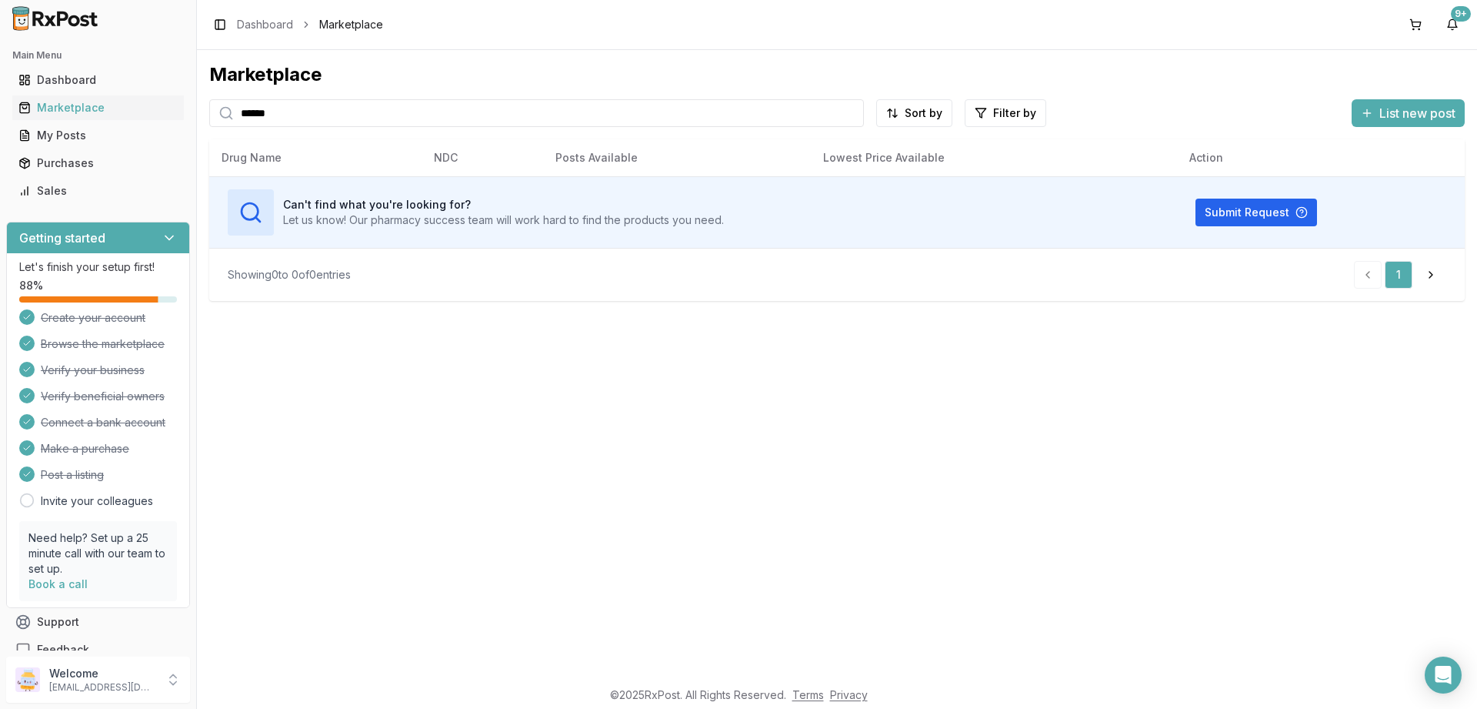
click at [278, 104] on input "******" at bounding box center [536, 113] width 655 height 28
click at [65, 85] on div "Dashboard" at bounding box center [97, 79] width 159 height 15
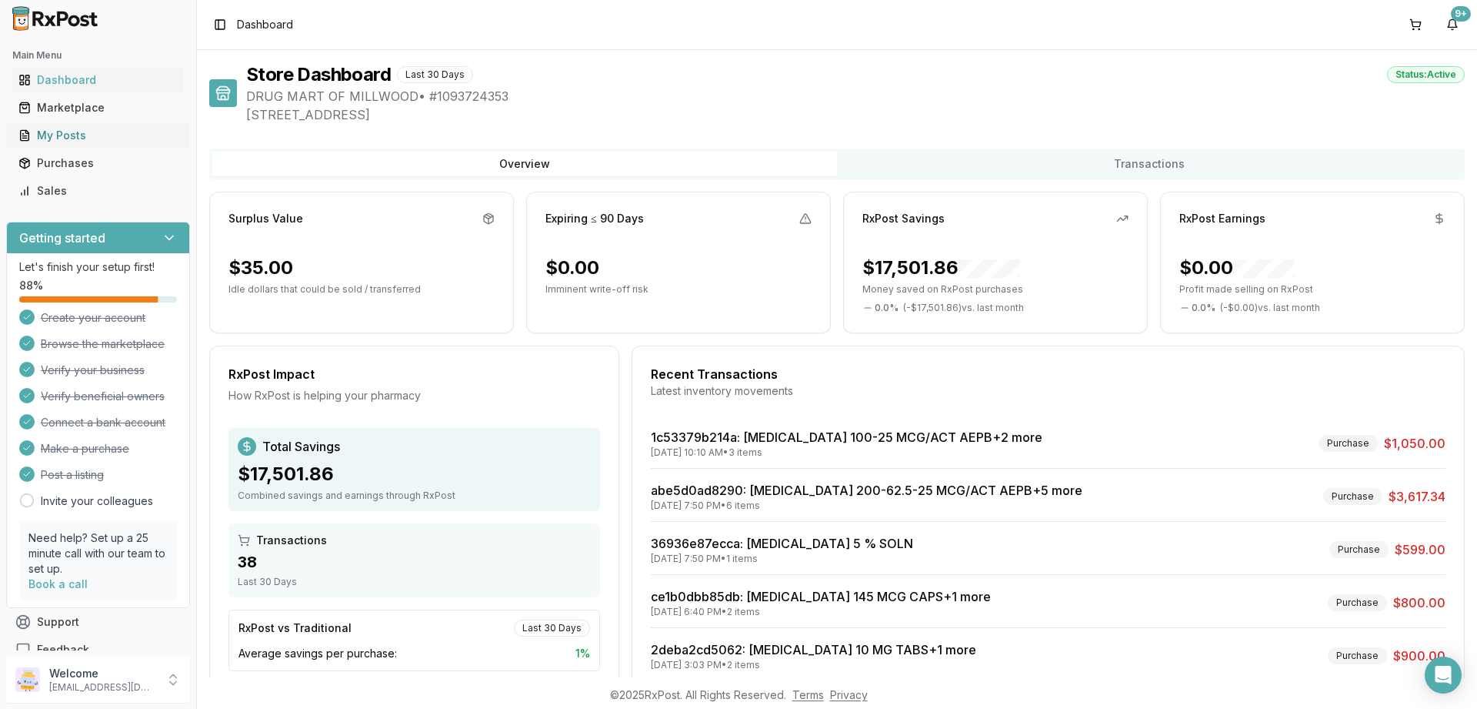
click at [57, 137] on div "My Posts" at bounding box center [97, 135] width 159 height 15
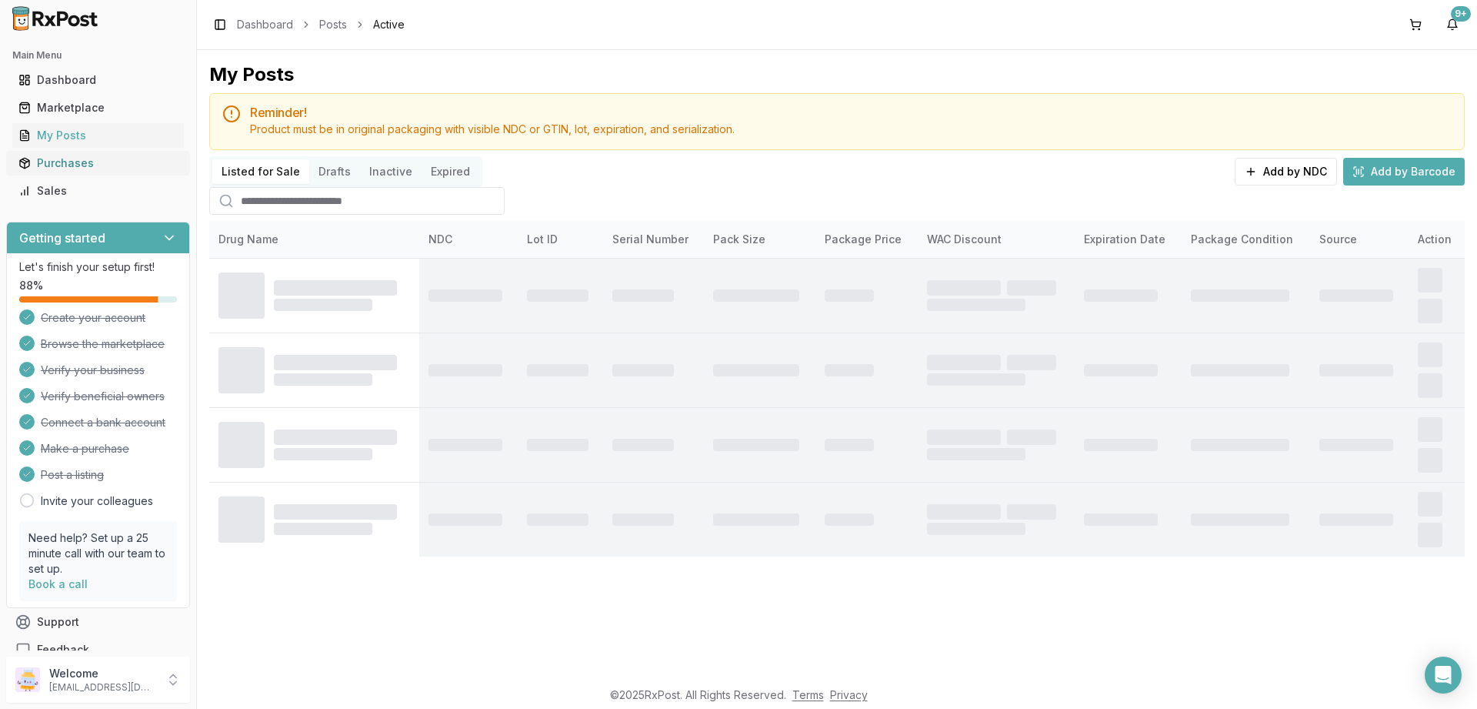
click at [60, 164] on div "Purchases" at bounding box center [97, 162] width 159 height 15
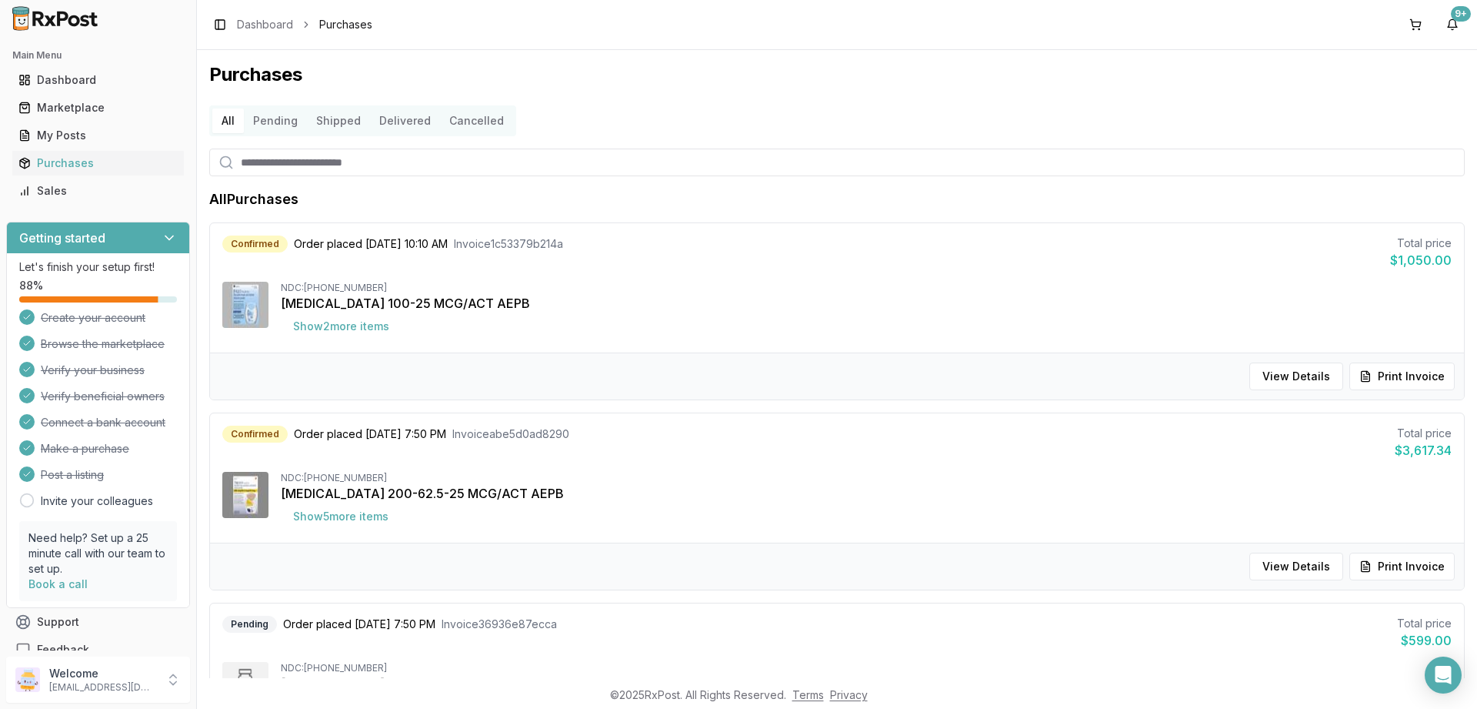
click at [276, 127] on button "Pending" at bounding box center [275, 120] width 63 height 25
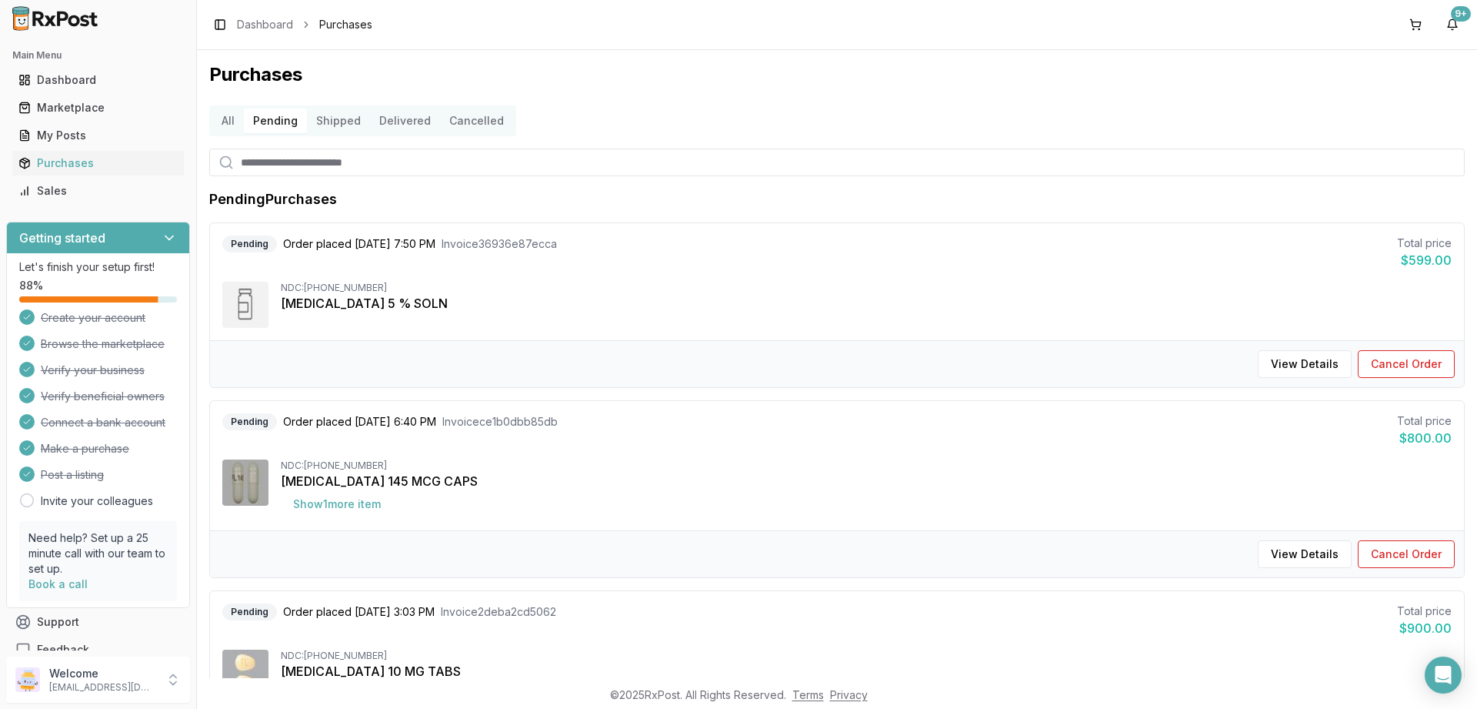
click at [341, 125] on button "Shipped" at bounding box center [338, 120] width 63 height 25
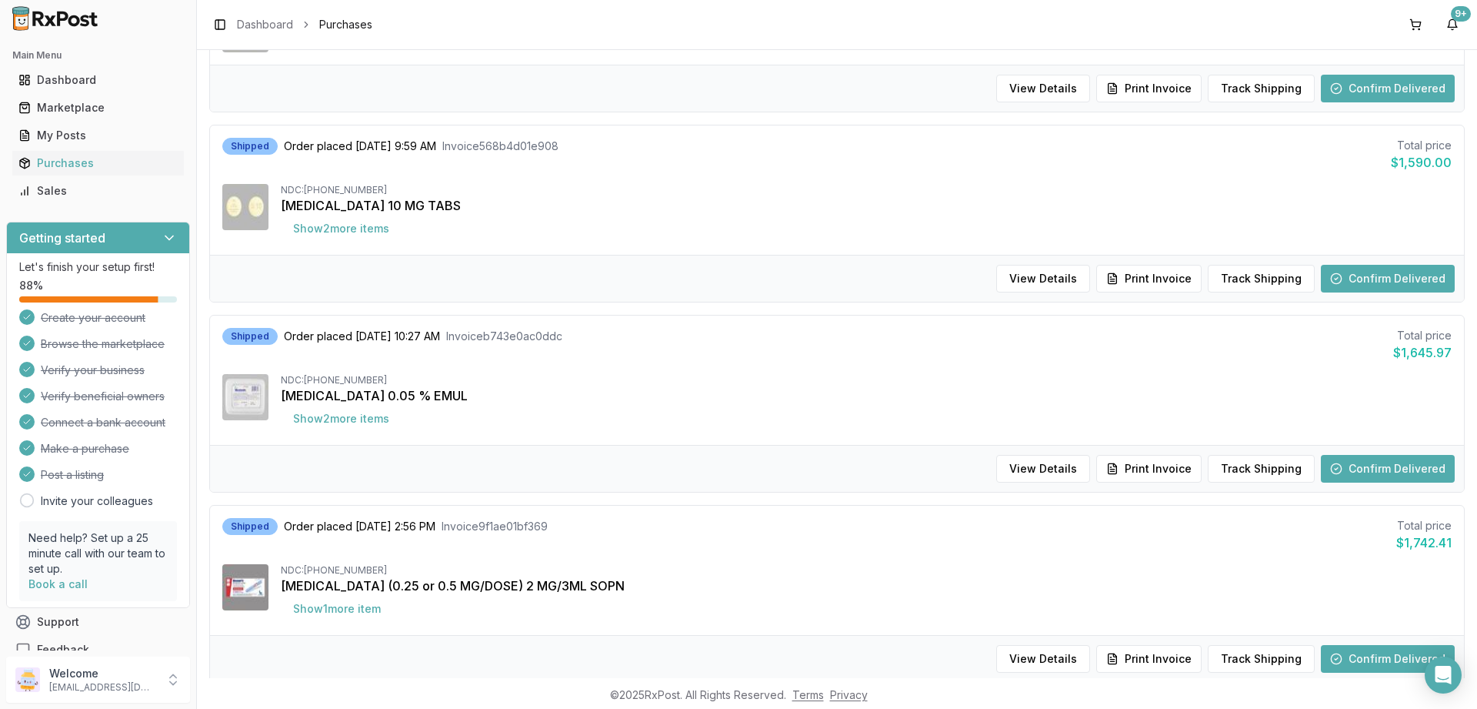
scroll to position [4, 0]
